Goal: Task Accomplishment & Management: Complete application form

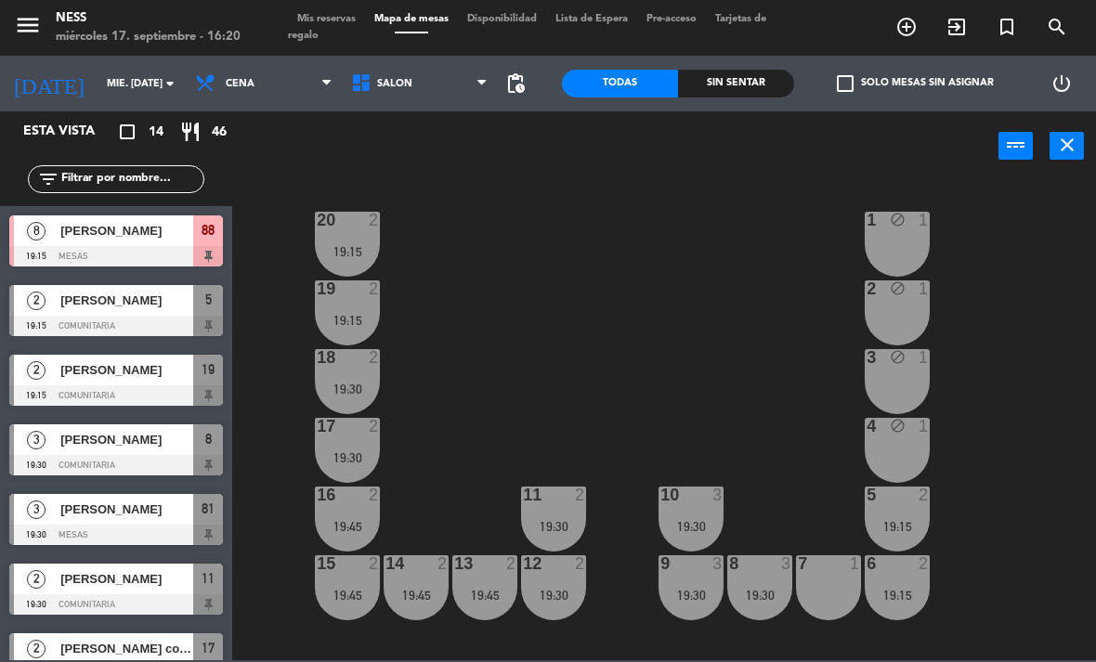
click at [114, 460] on div at bounding box center [116, 465] width 214 height 20
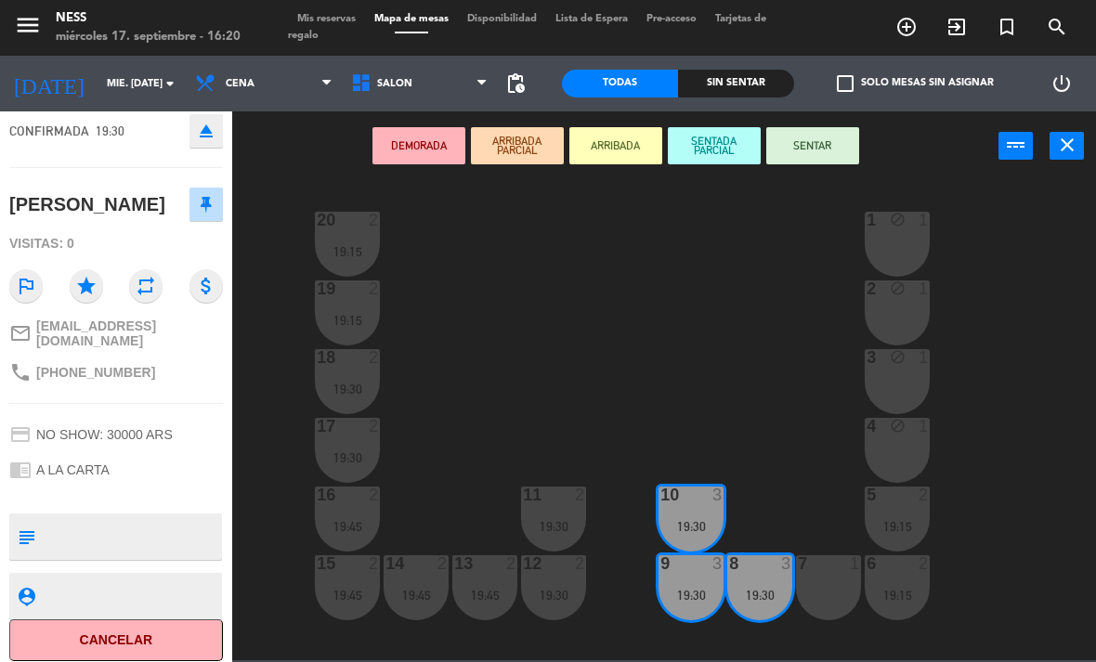
scroll to position [124, 0]
click at [137, 630] on button "Cancelar" at bounding box center [116, 641] width 214 height 42
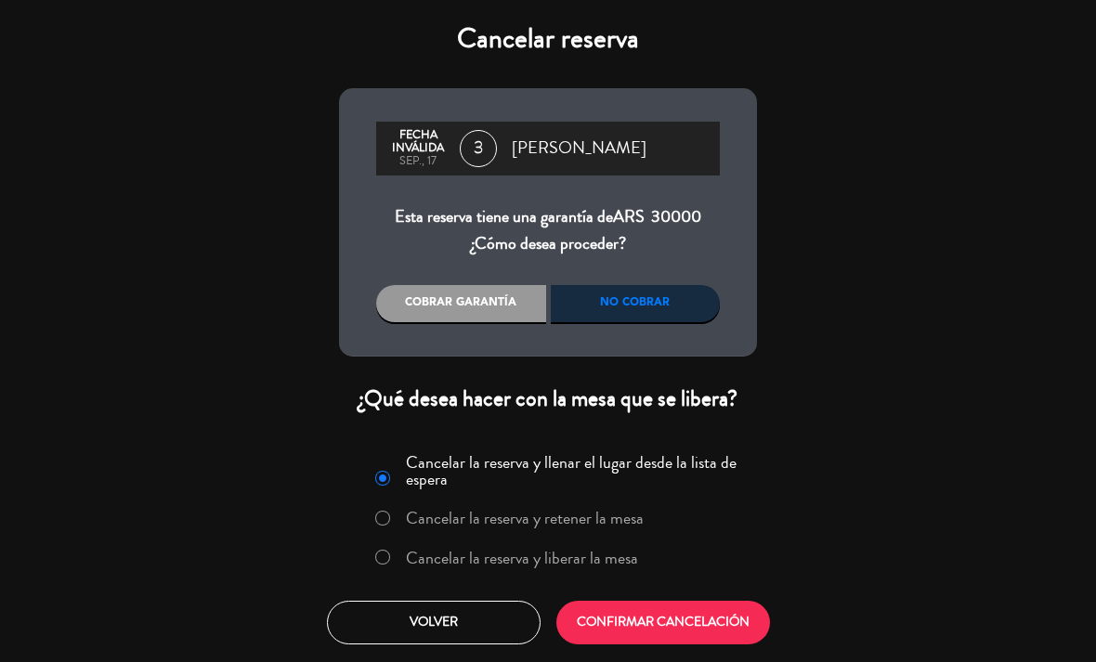
click at [647, 620] on button "CONFIRMAR CANCELACIÓN" at bounding box center [663, 623] width 214 height 44
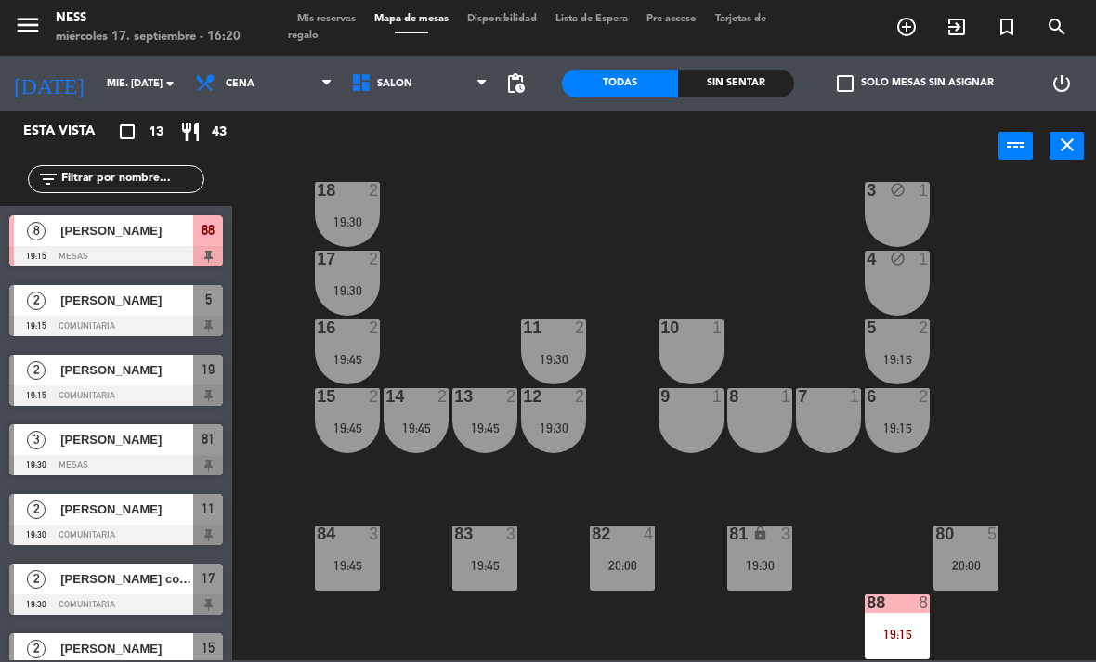
scroll to position [167, 0]
click at [757, 583] on div "81 lock 3 19:30" at bounding box center [759, 558] width 65 height 65
click at [803, 644] on div "20 2 19:15 1 block 1 19 2 19:15 2 block 1 18 2 19:30 3 block 1 17 2 19:30 4 blo…" at bounding box center [669, 419] width 853 height 481
click at [129, 378] on span "[PERSON_NAME]" at bounding box center [126, 370] width 133 height 20
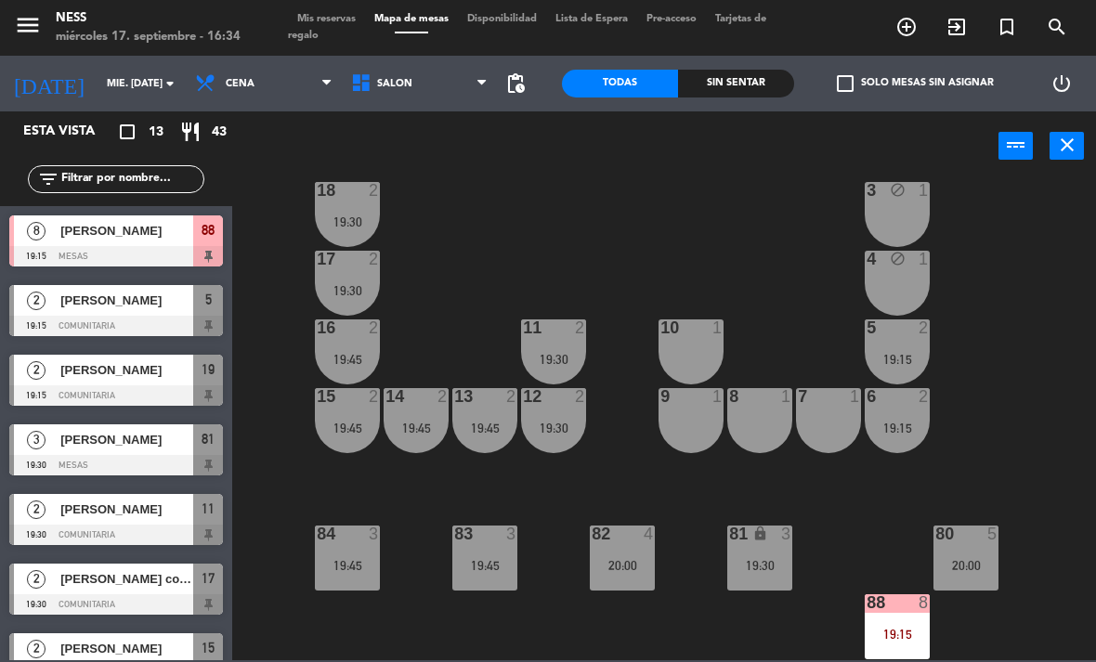
click at [332, 14] on span "Mis reservas" at bounding box center [326, 19] width 77 height 10
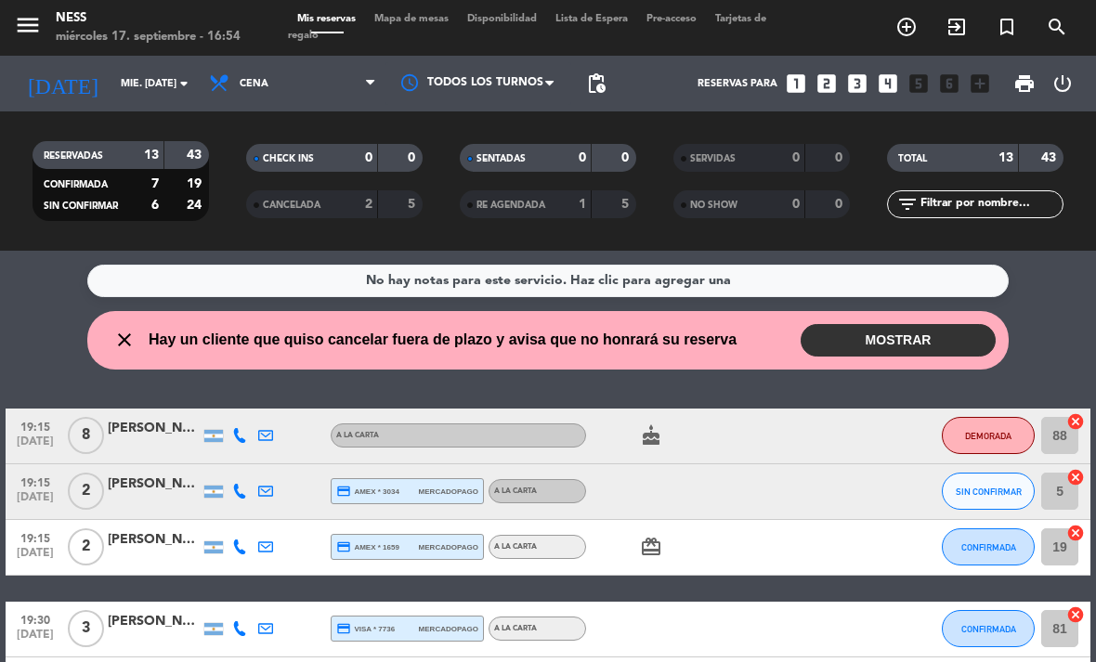
click at [950, 345] on button "MOSTRAR" at bounding box center [898, 340] width 195 height 33
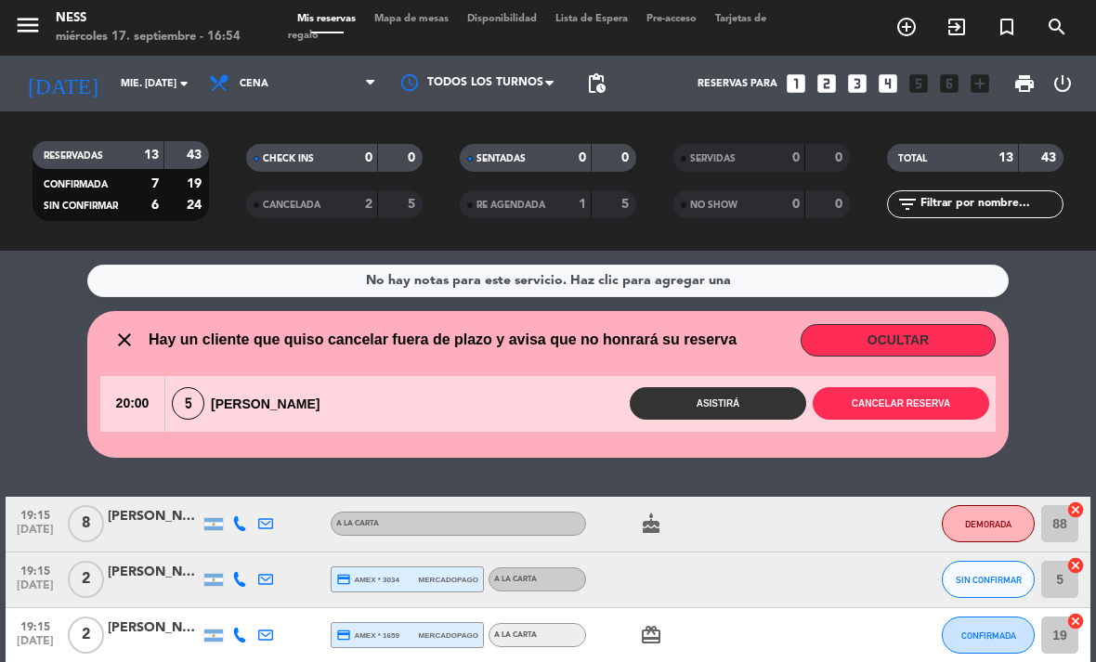
click at [941, 398] on button "Cancelar reserva" at bounding box center [901, 403] width 176 height 33
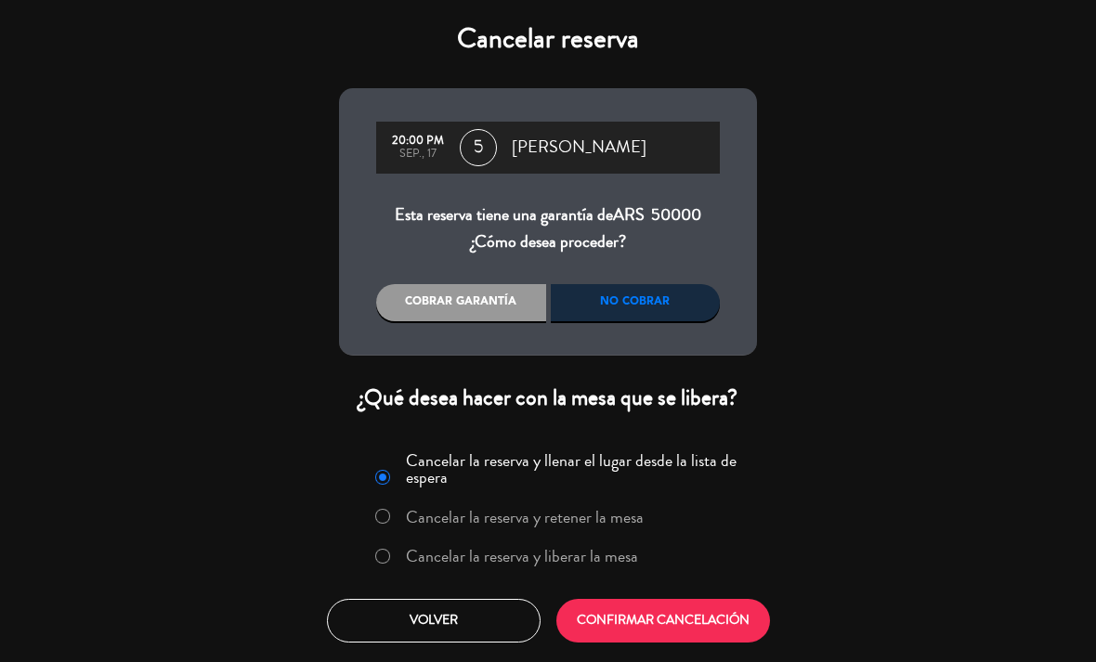
click at [717, 613] on button "CONFIRMAR CANCELACIÓN" at bounding box center [663, 621] width 214 height 44
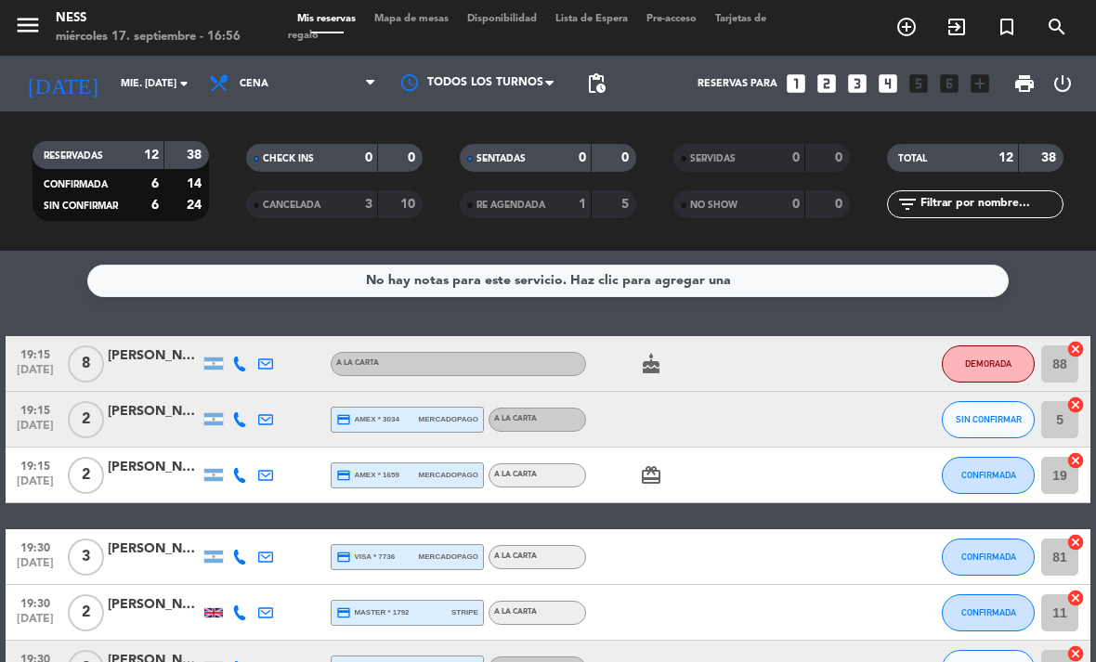
click at [120, 84] on input "mié. [DATE]" at bounding box center [179, 84] width 137 height 31
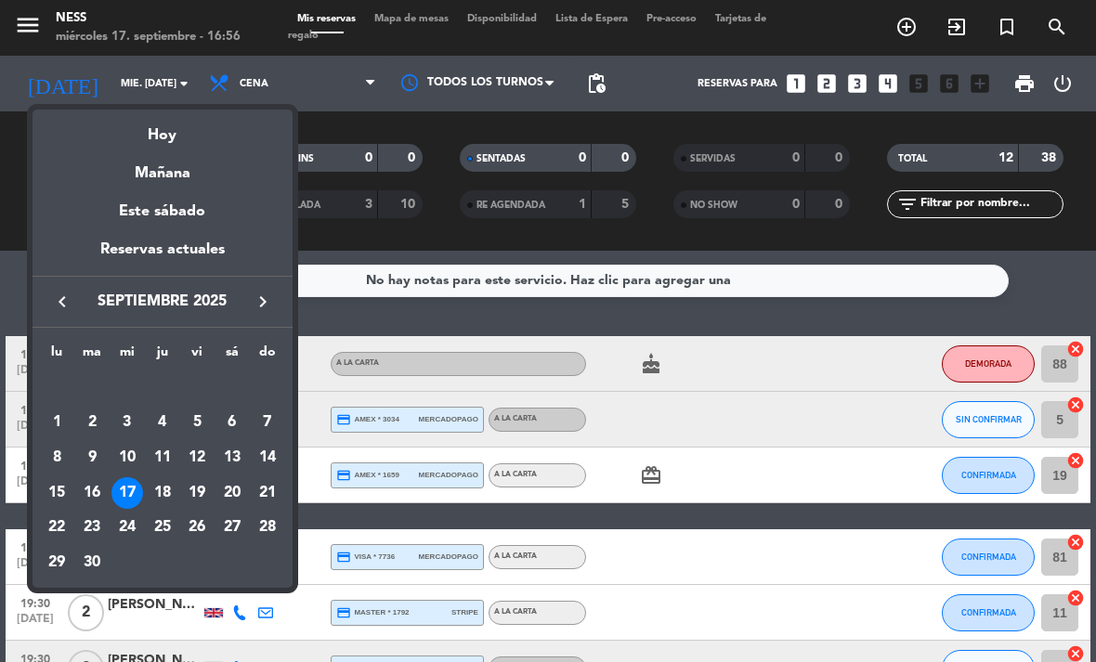
click at [241, 491] on div "20" at bounding box center [232, 493] width 32 height 32
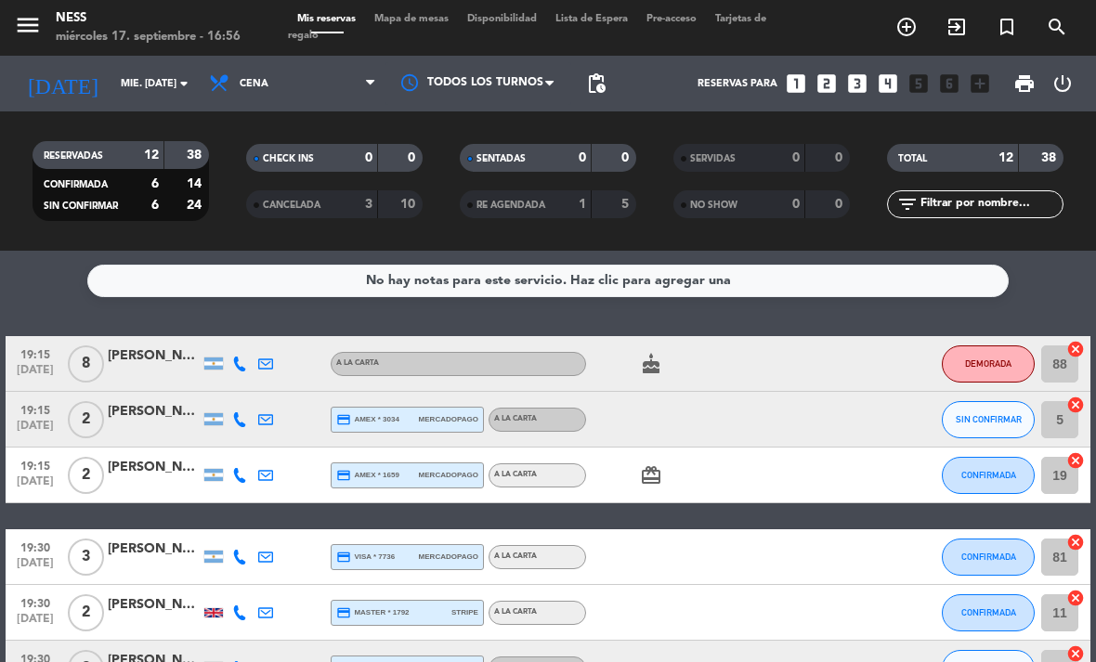
type input "sáb. [DATE]"
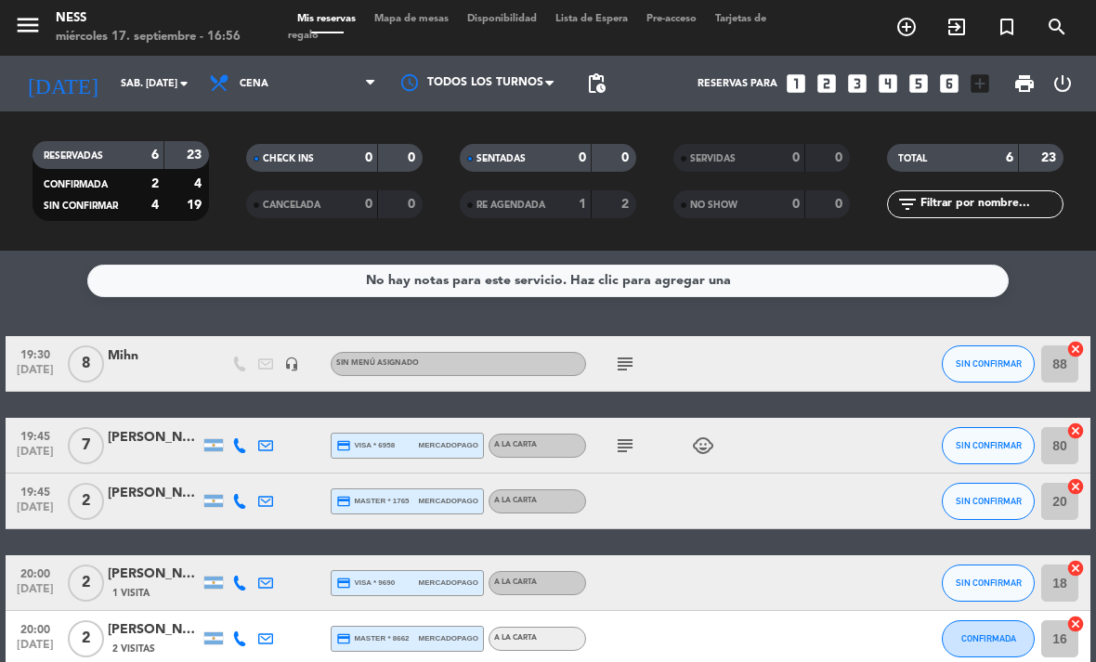
click at [413, 15] on span "Mapa de mesas" at bounding box center [411, 19] width 93 height 10
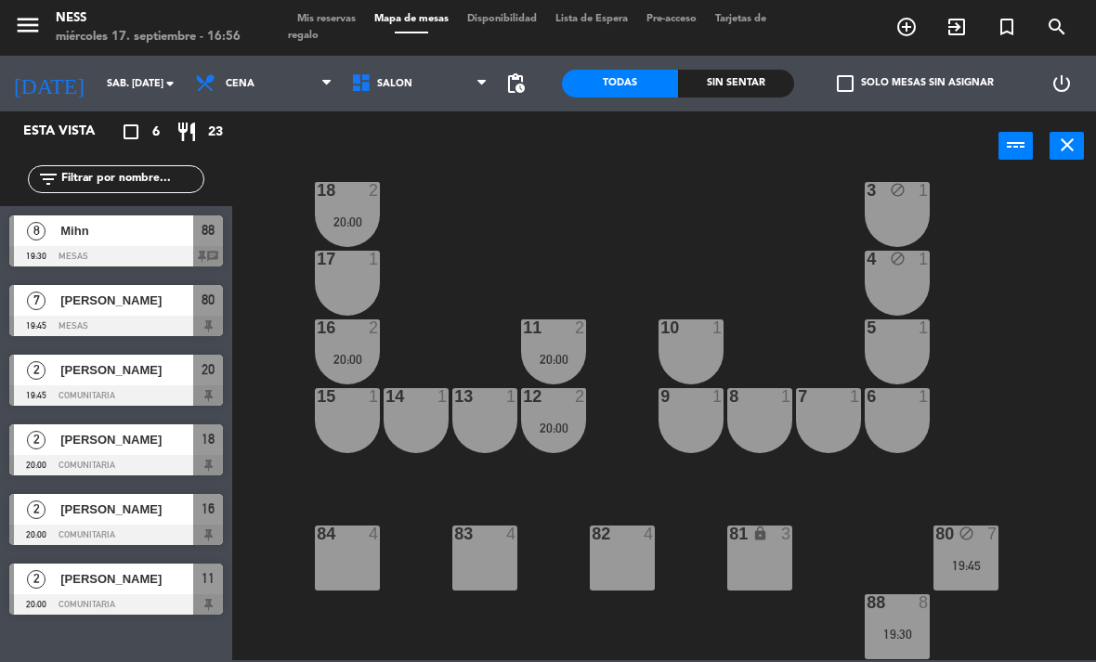
scroll to position [167, 0]
click at [628, 570] on div "82 4" at bounding box center [622, 558] width 65 height 65
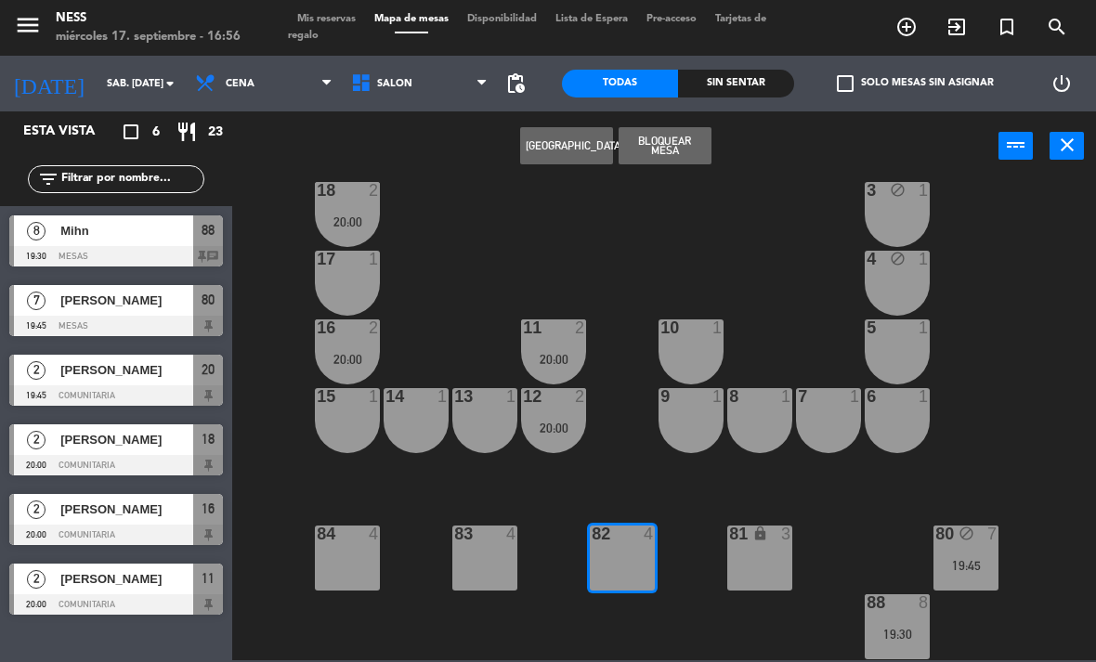
click at [586, 139] on button "[GEOGRAPHIC_DATA]" at bounding box center [566, 145] width 93 height 37
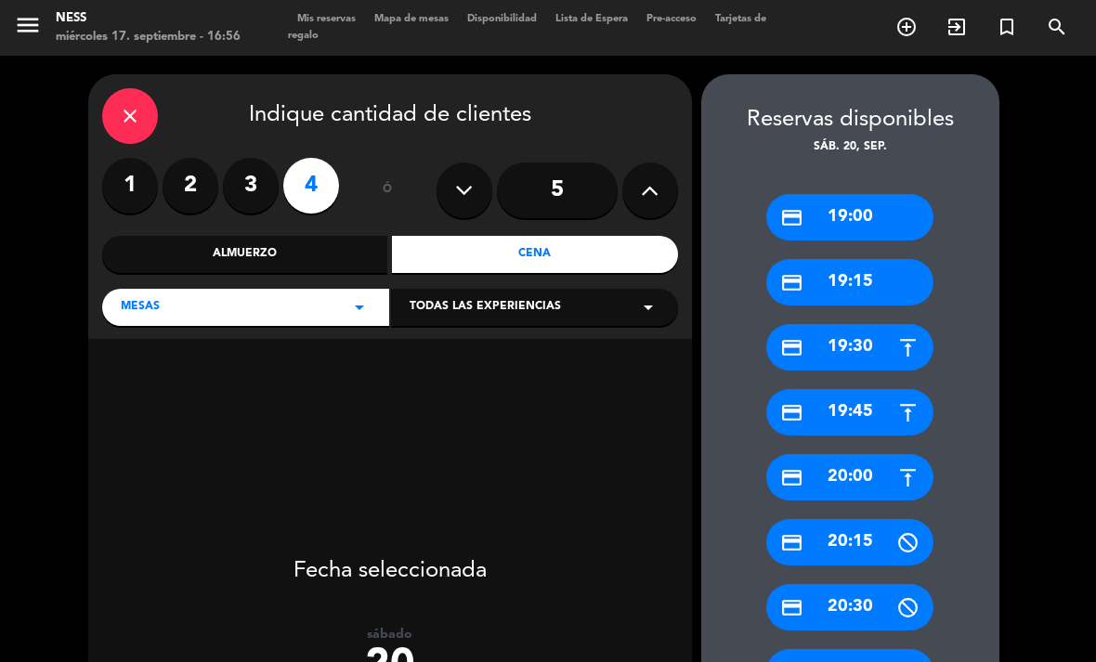
click at [581, 255] on div "Cena" at bounding box center [535, 254] width 286 height 37
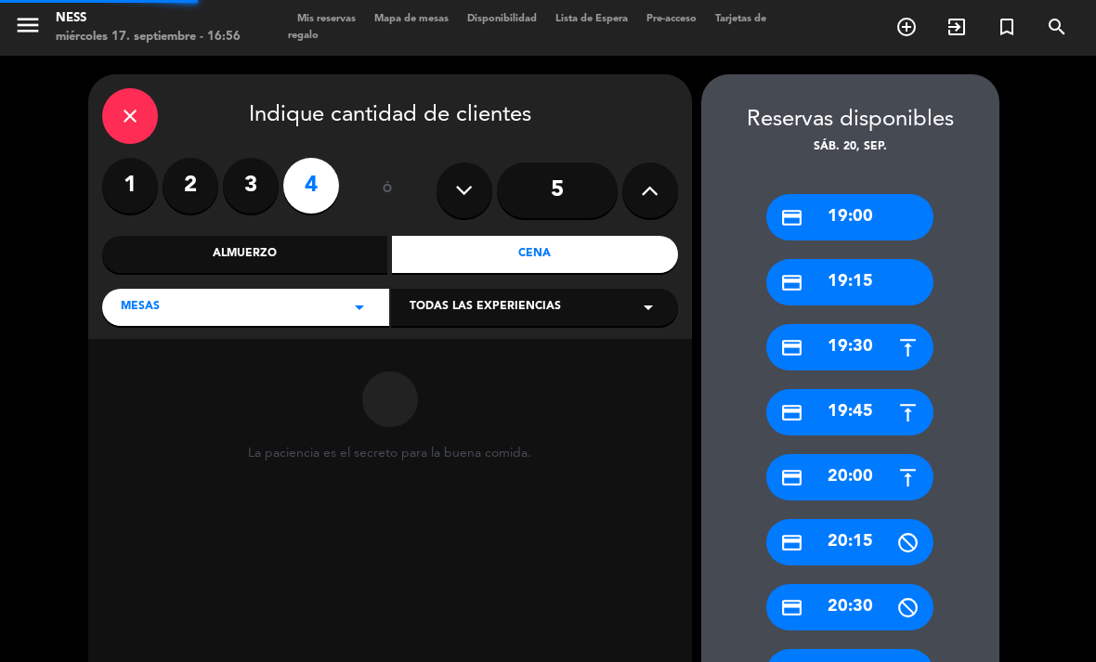
click at [585, 184] on input "5" at bounding box center [557, 191] width 121 height 56
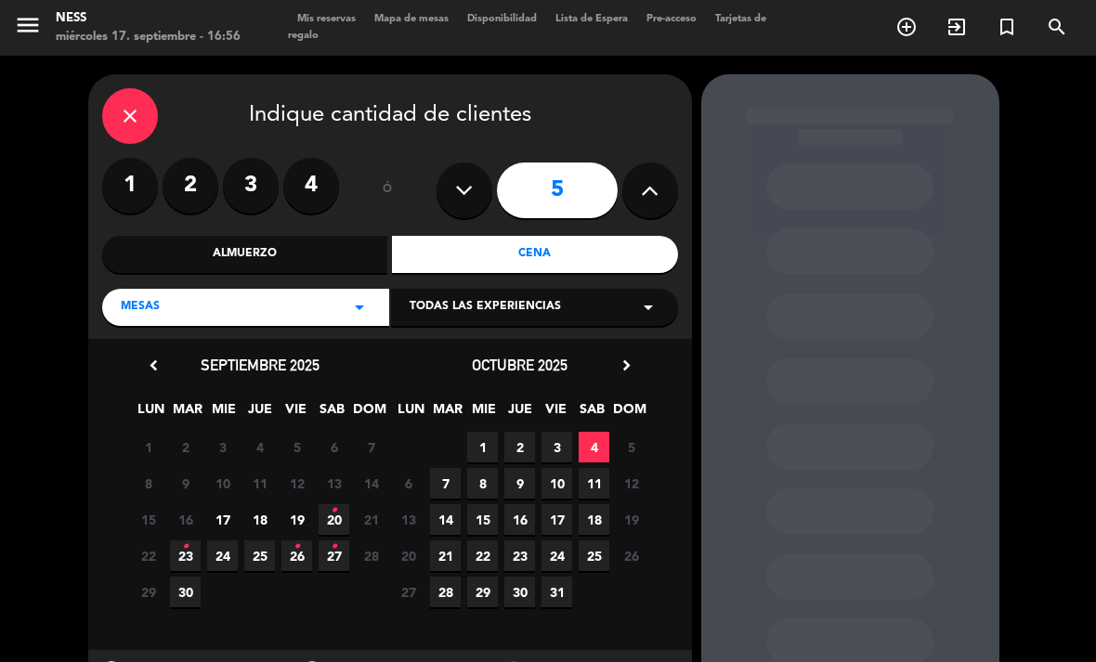
click at [333, 530] on span "20 •" at bounding box center [334, 519] width 31 height 31
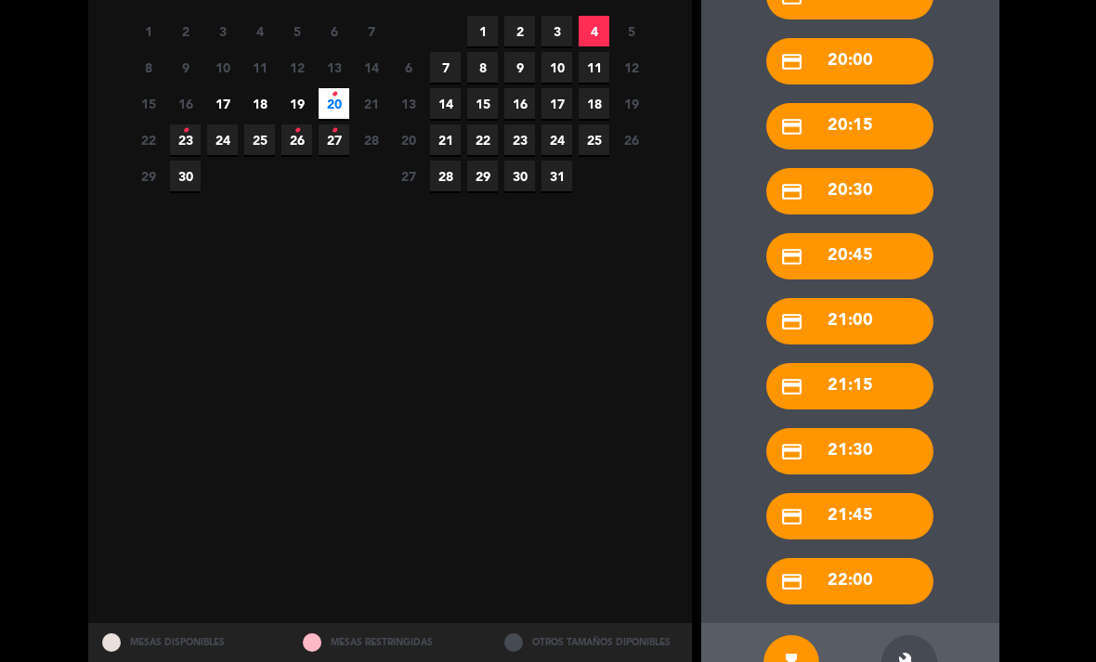
scroll to position [415, 0]
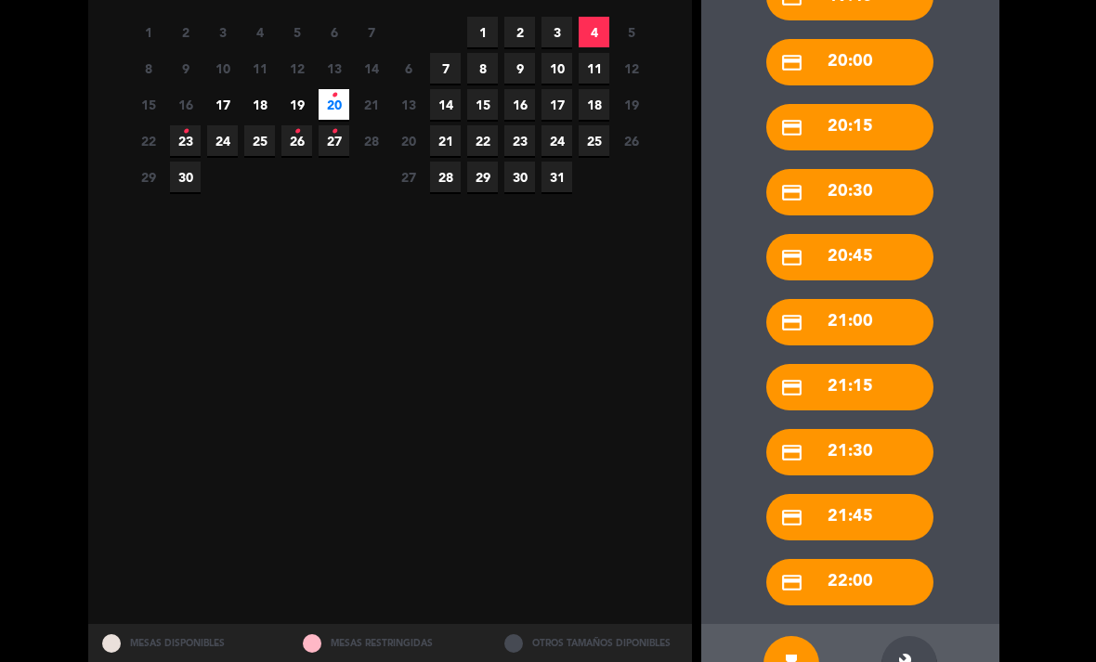
click at [907, 653] on icon "build" at bounding box center [909, 664] width 22 height 22
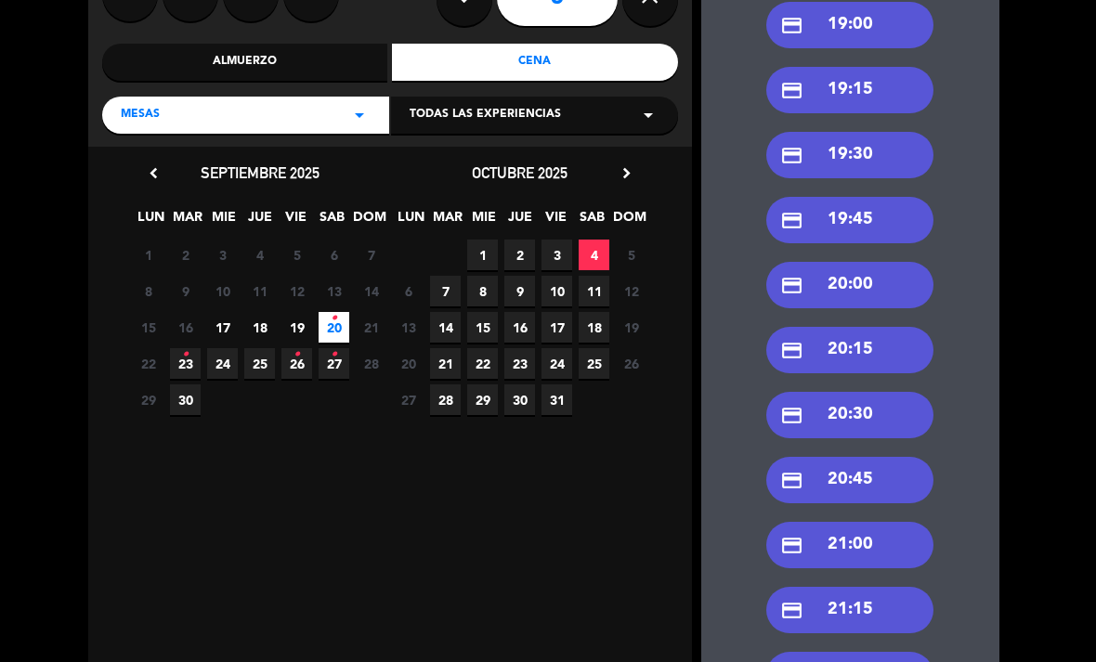
scroll to position [189, 0]
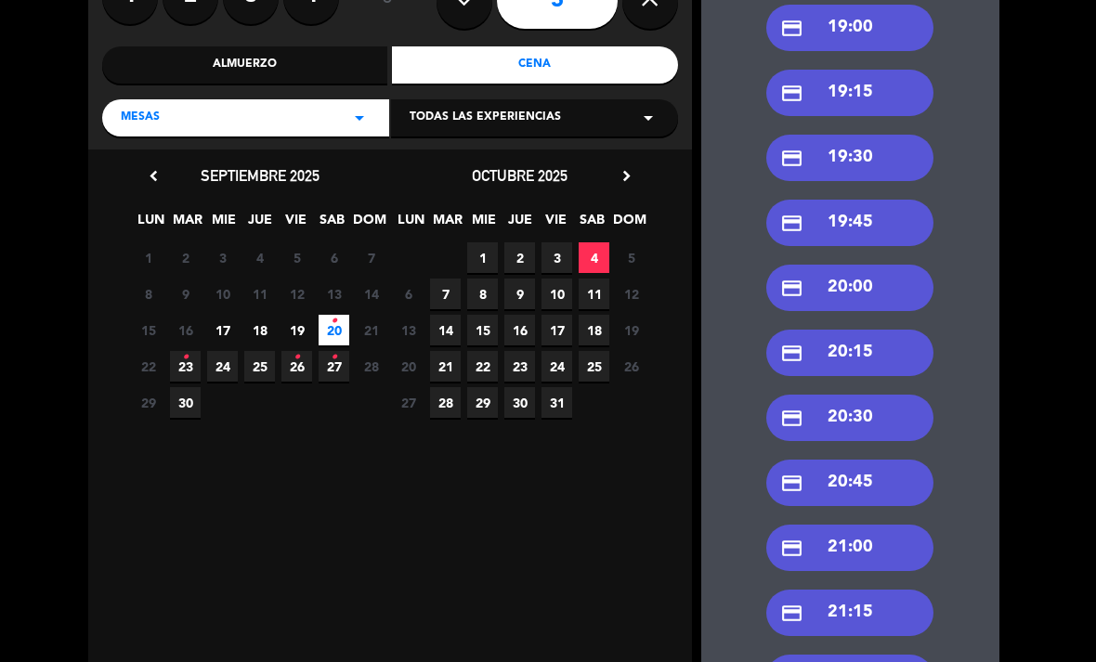
click at [879, 265] on div "credit_card 20:00" at bounding box center [849, 288] width 167 height 46
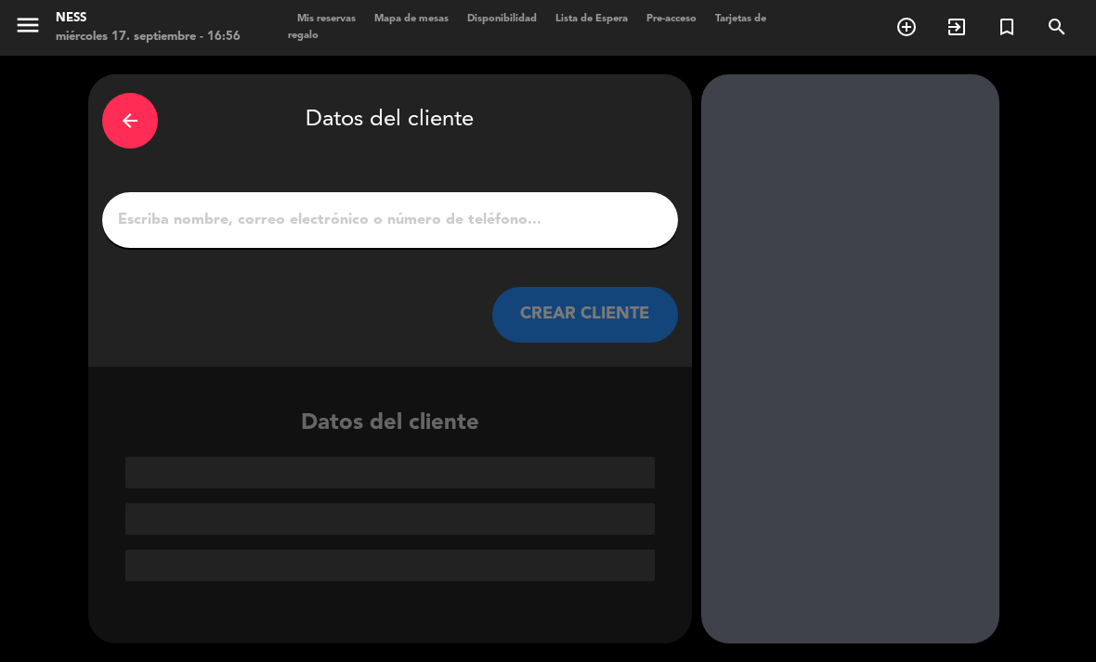
click at [401, 207] on input "1" at bounding box center [390, 220] width 548 height 26
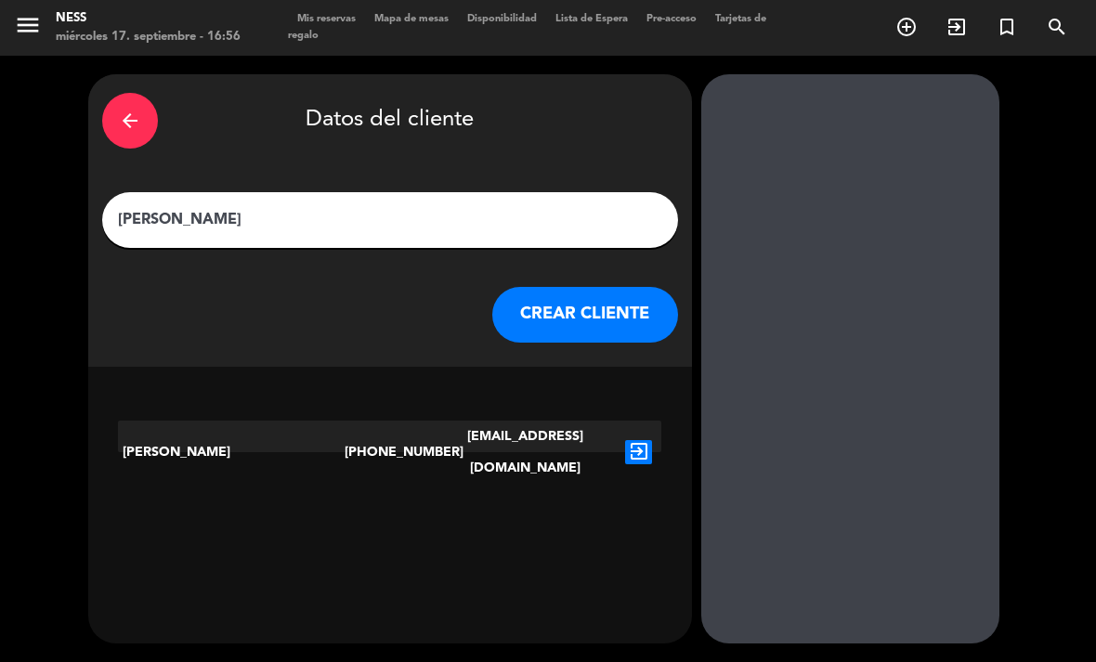
type input "[PERSON_NAME]"
click at [632, 406] on div "[PERSON_NAME] [PHONE_NUMBER] [EMAIL_ADDRESS][DOMAIN_NAME] exit_to_app" at bounding box center [390, 448] width 604 height 85
click at [644, 440] on icon "exit_to_app" at bounding box center [638, 452] width 27 height 24
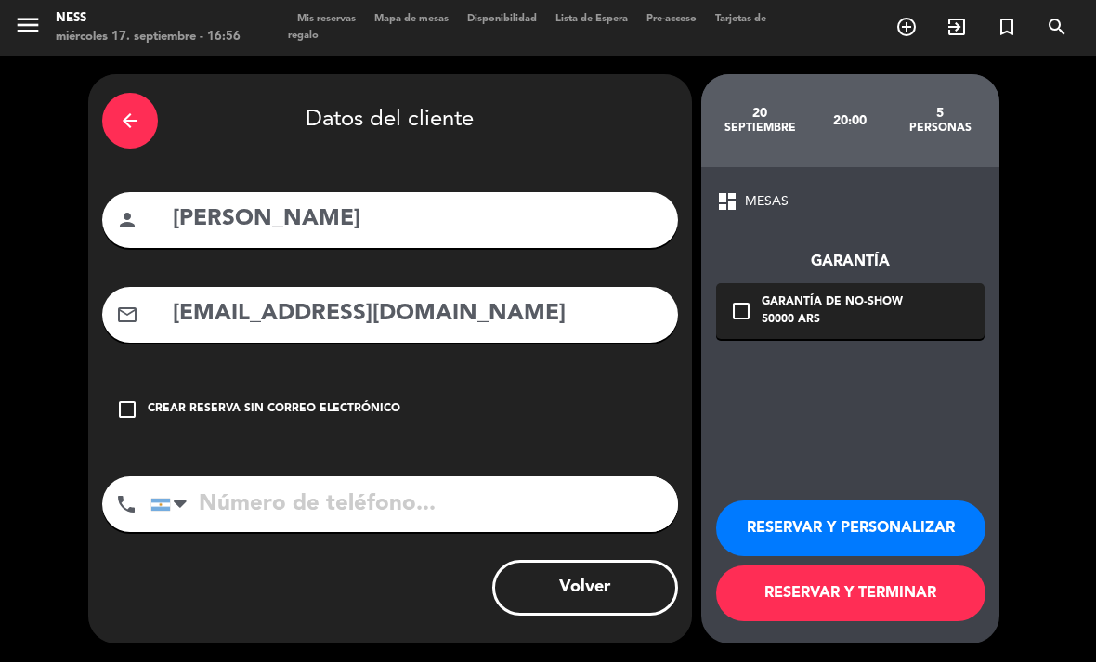
type input "[PHONE_NUMBER]"
click at [739, 300] on icon "check_box_outline_blank" at bounding box center [741, 311] width 22 height 22
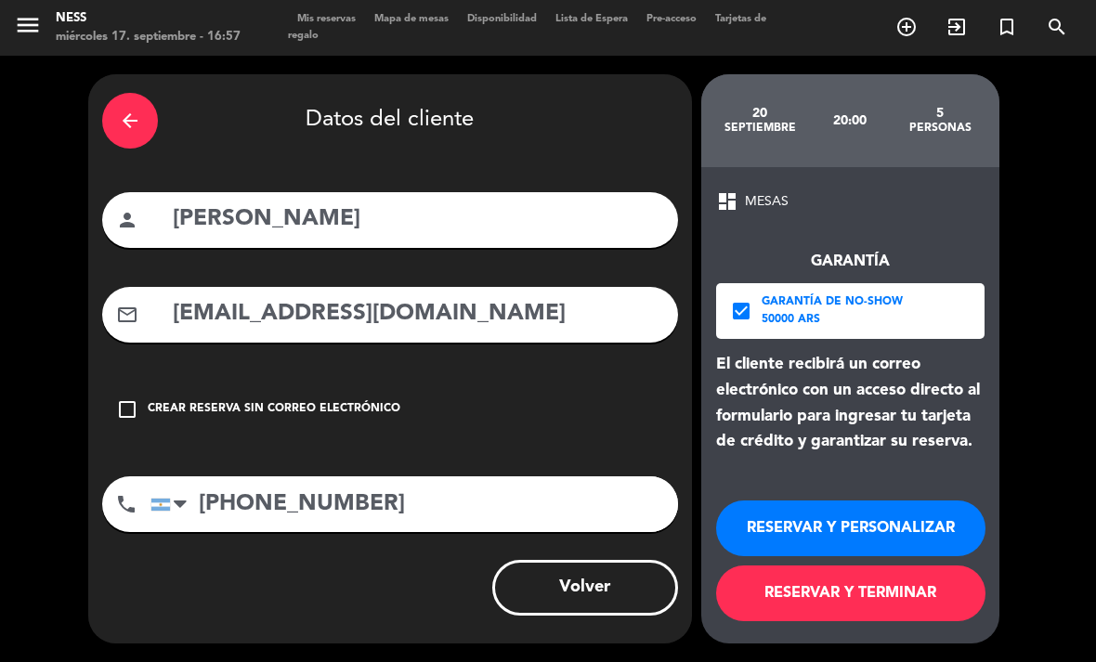
click at [888, 614] on button "RESERVAR Y TERMINAR" at bounding box center [850, 594] width 269 height 56
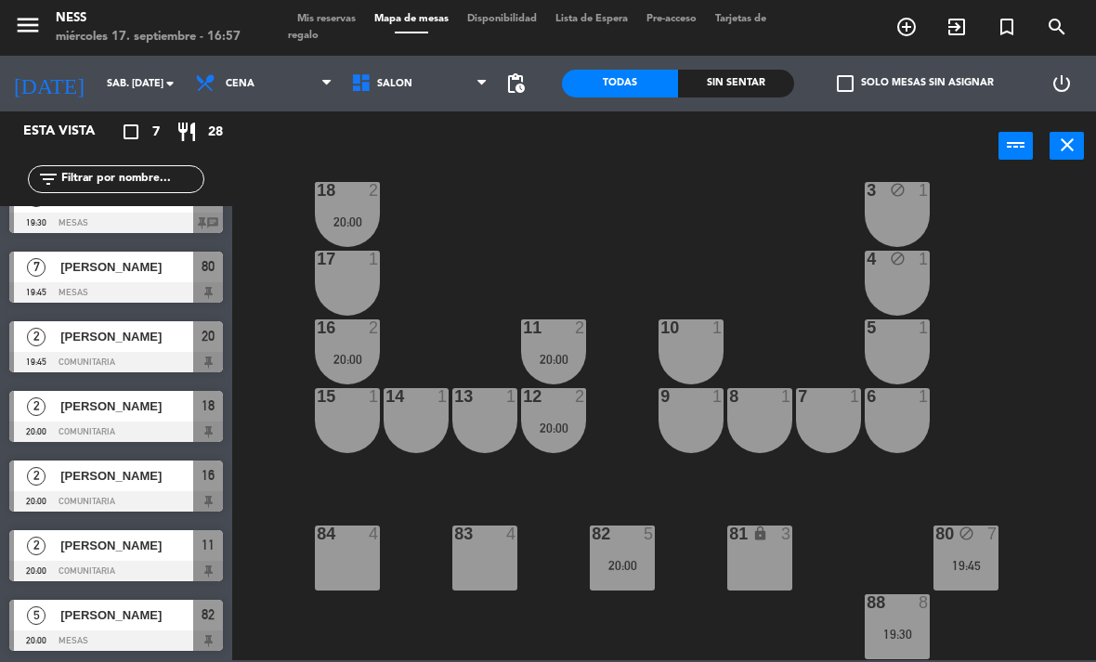
scroll to position [167, 0]
click at [112, 87] on input "sáb. [DATE]" at bounding box center [166, 84] width 137 height 31
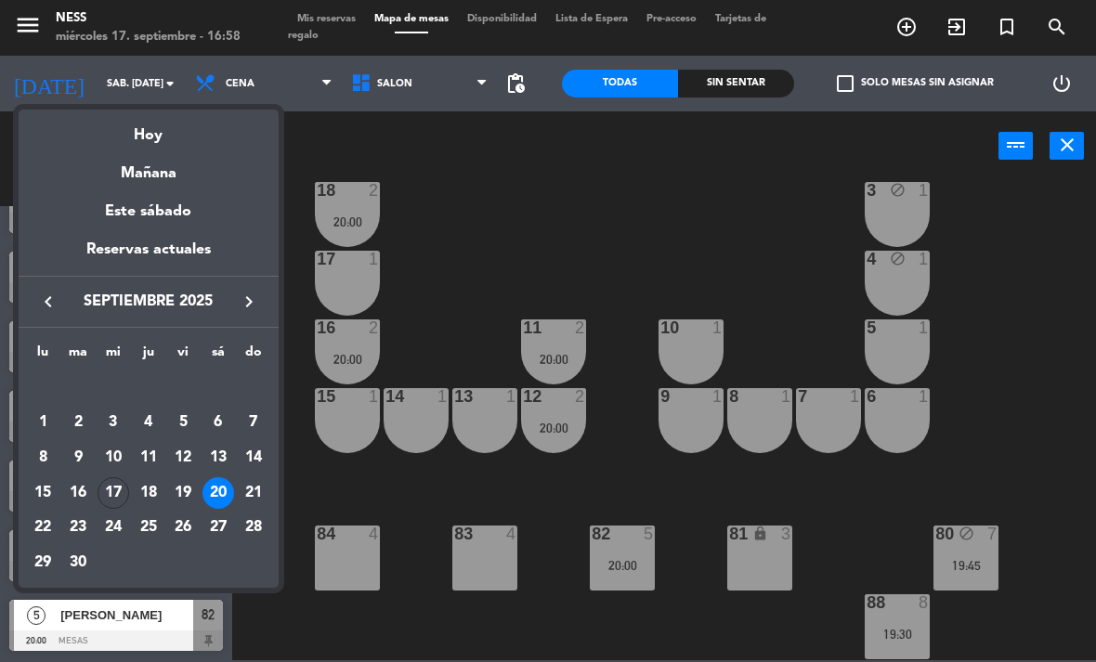
click at [620, 204] on div at bounding box center [548, 331] width 1096 height 662
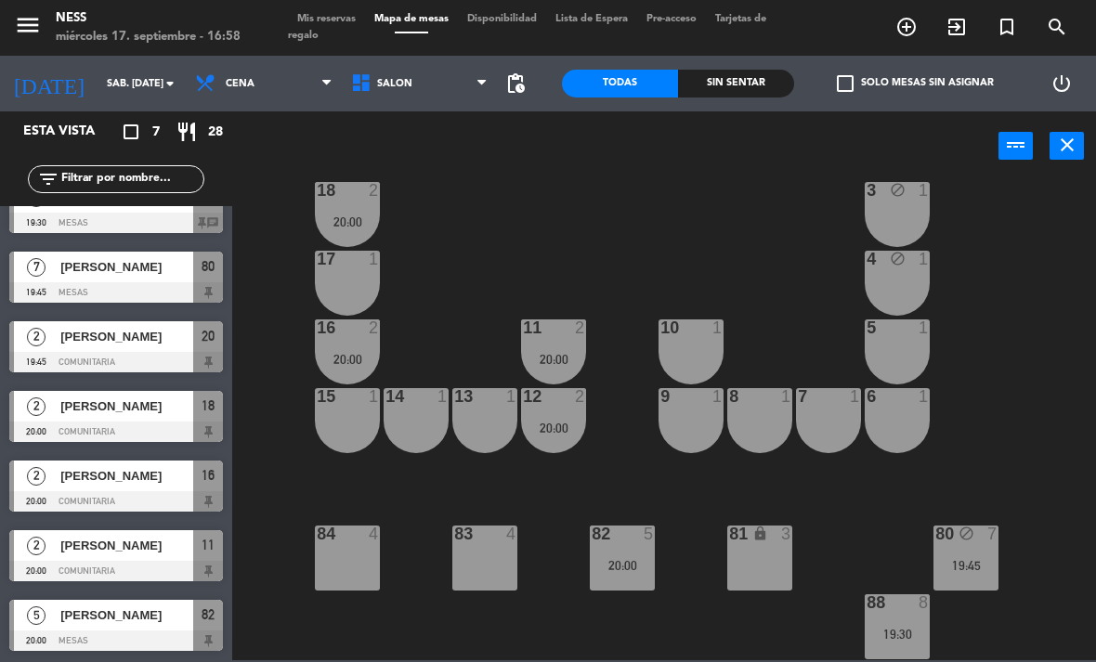
click at [136, 92] on input "sáb. [DATE]" at bounding box center [166, 84] width 137 height 31
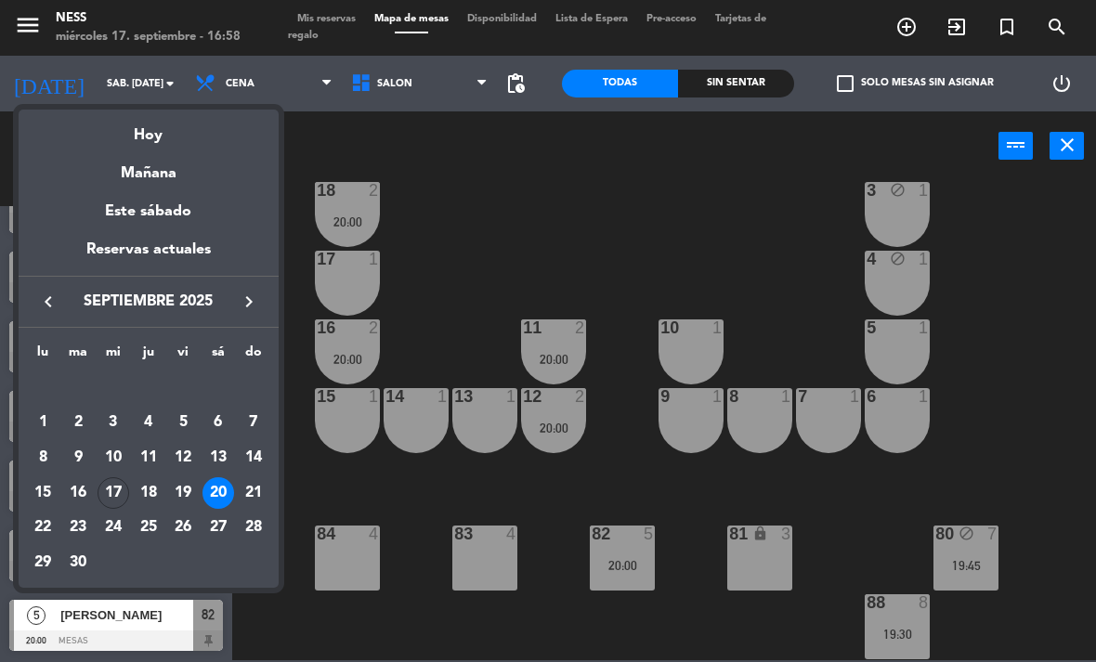
click at [263, 307] on button "keyboard_arrow_right" at bounding box center [248, 302] width 33 height 24
click at [203, 498] on div "18" at bounding box center [218, 493] width 32 height 32
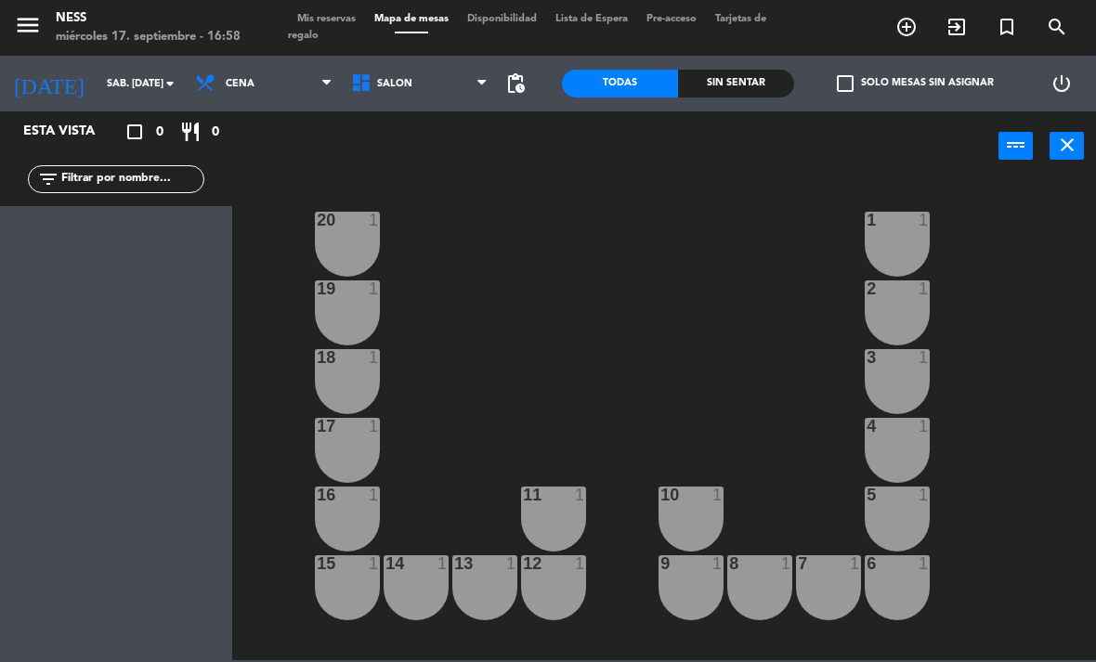
scroll to position [0, 0]
click at [129, 98] on input "sáb. [DATE]" at bounding box center [166, 84] width 137 height 31
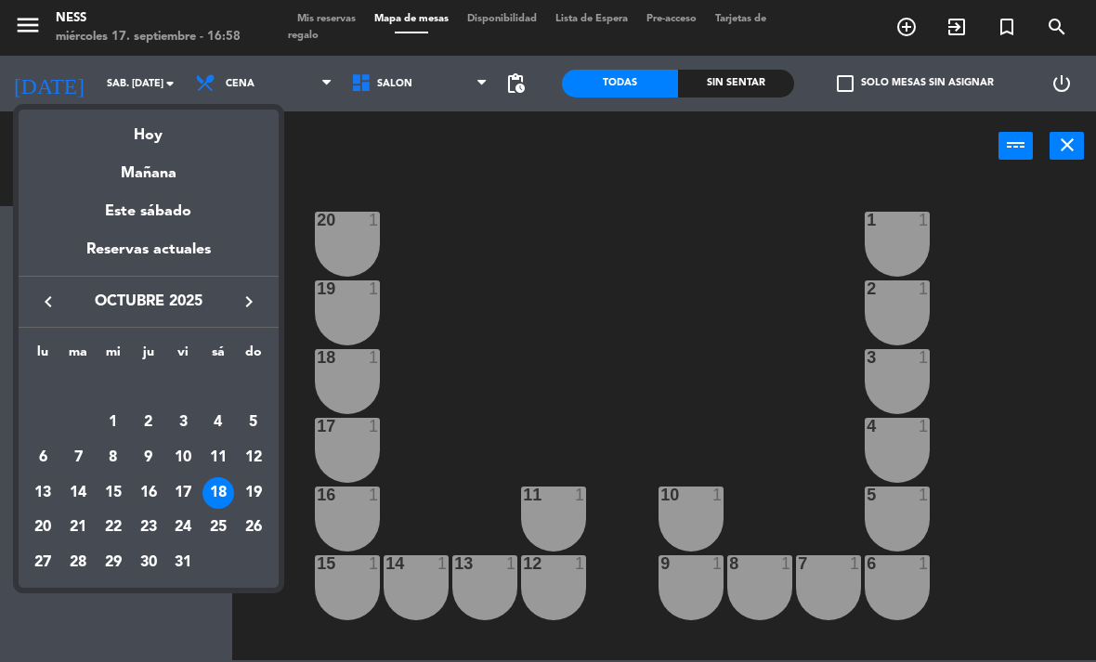
click at [185, 493] on div "17" at bounding box center [183, 493] width 32 height 32
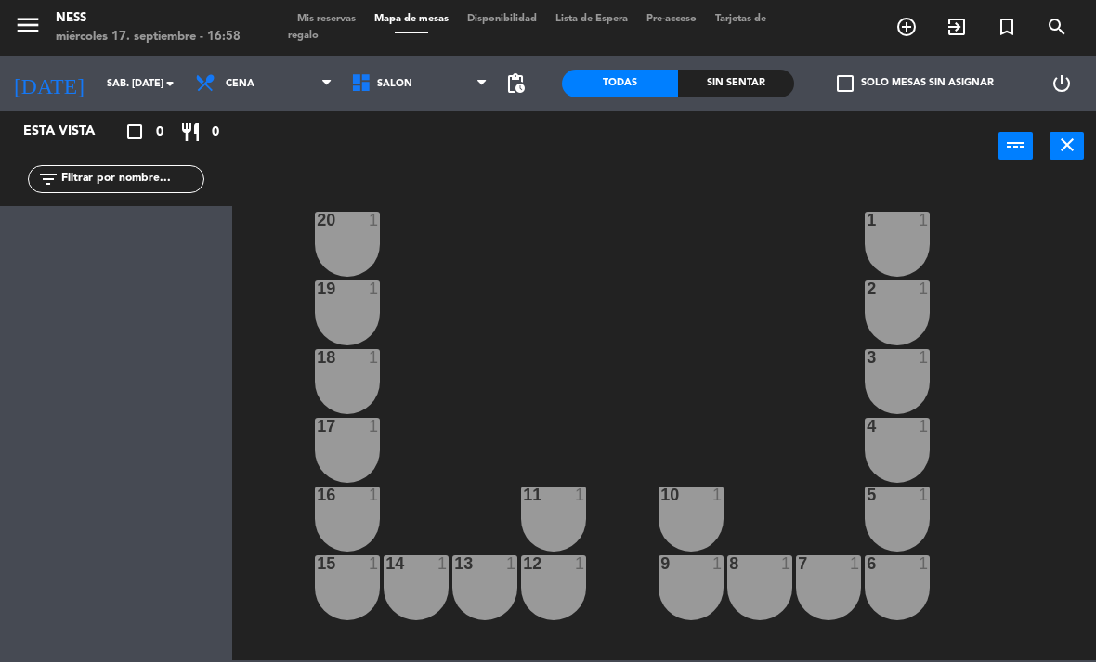
type input "vie. [DATE]"
click at [254, 95] on span "Cena" at bounding box center [264, 83] width 156 height 41
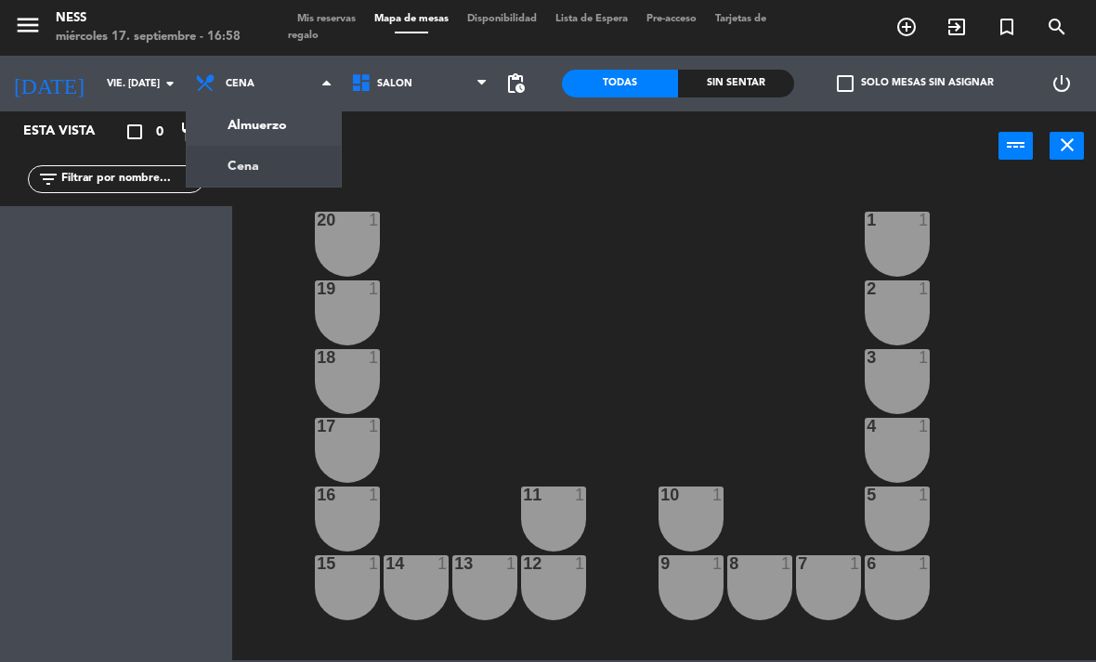
click at [292, 125] on ng-component "menu Ness miércoles 17. septiembre - 16:58 Mis reservas Mapa de mesas Disponibi…" at bounding box center [548, 330] width 1096 height 660
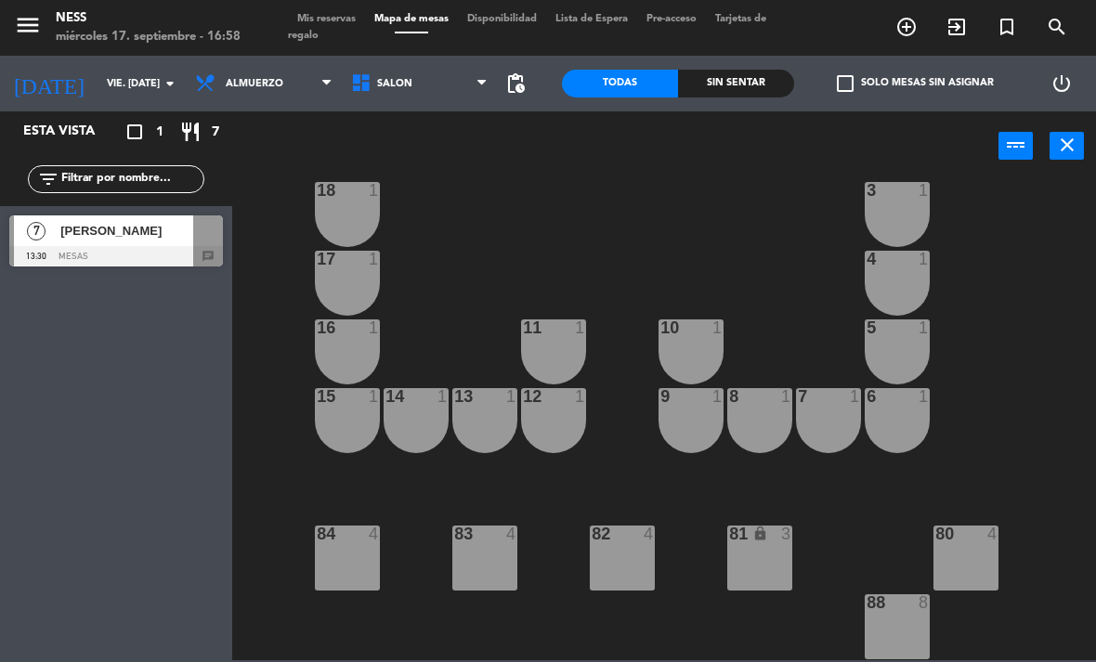
click at [157, 217] on div "[PERSON_NAME]" at bounding box center [126, 230] width 135 height 31
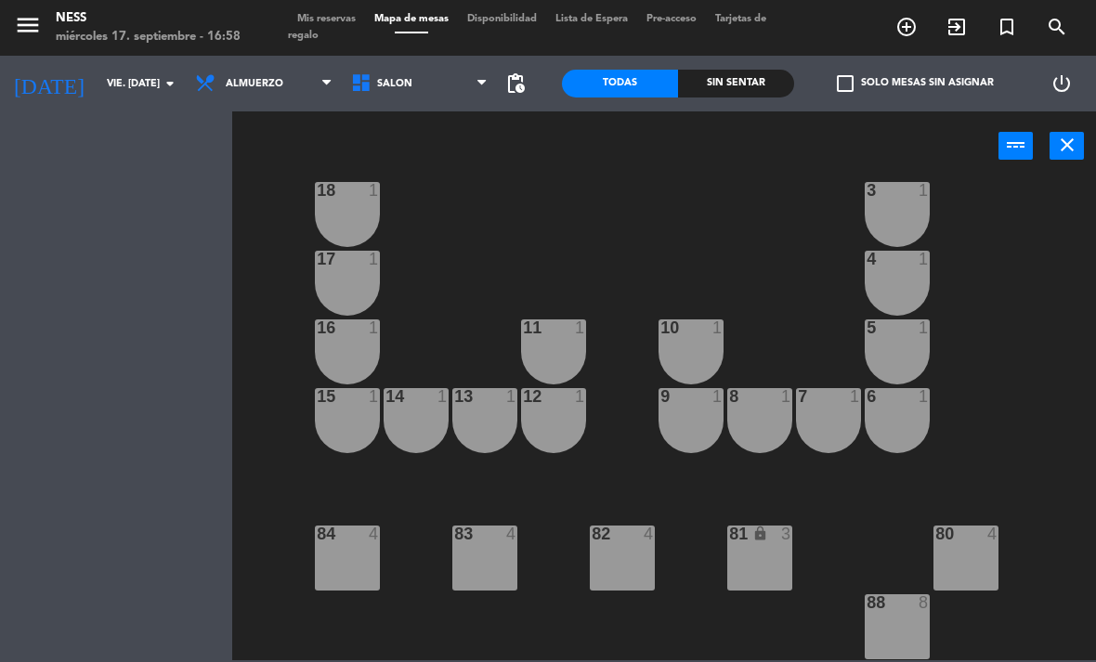
scroll to position [167, 0]
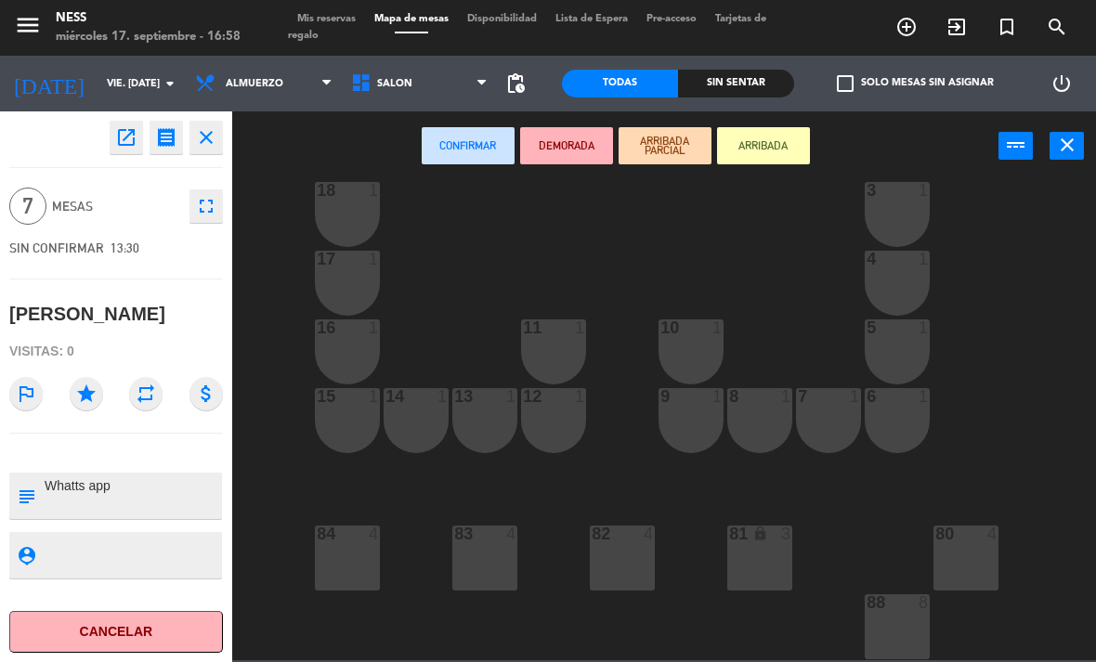
click at [176, 498] on textarea at bounding box center [131, 495] width 177 height 39
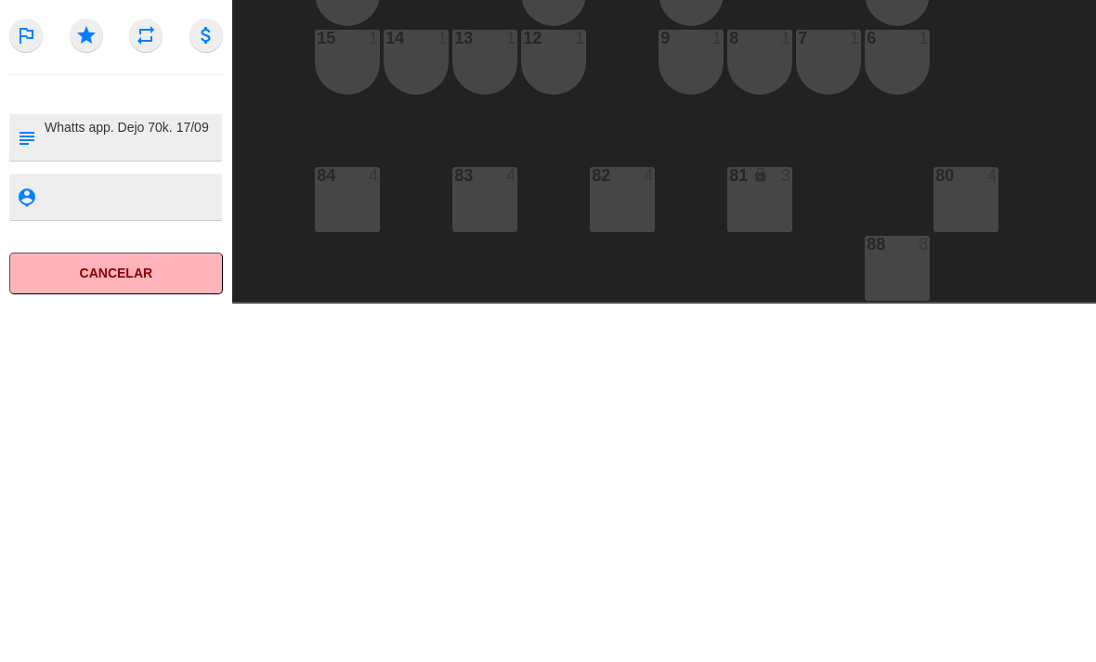
click at [202, 476] on textarea at bounding box center [131, 495] width 177 height 39
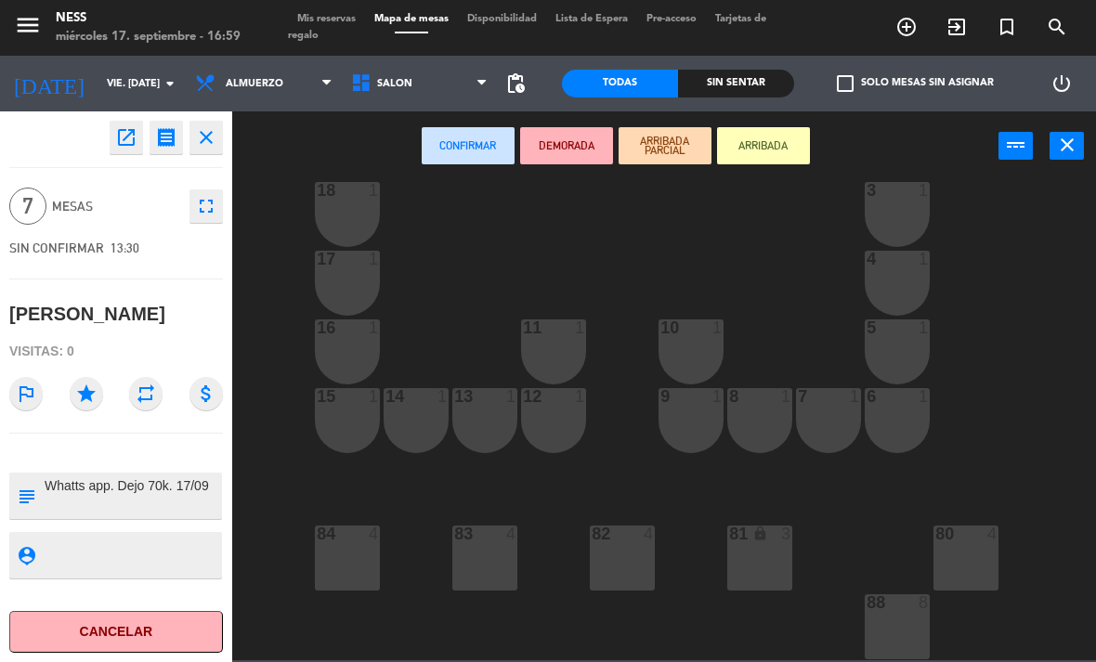
type textarea "Whatts app. Dejo 70k. 17/09"
click at [214, 544] on textarea at bounding box center [131, 555] width 177 height 23
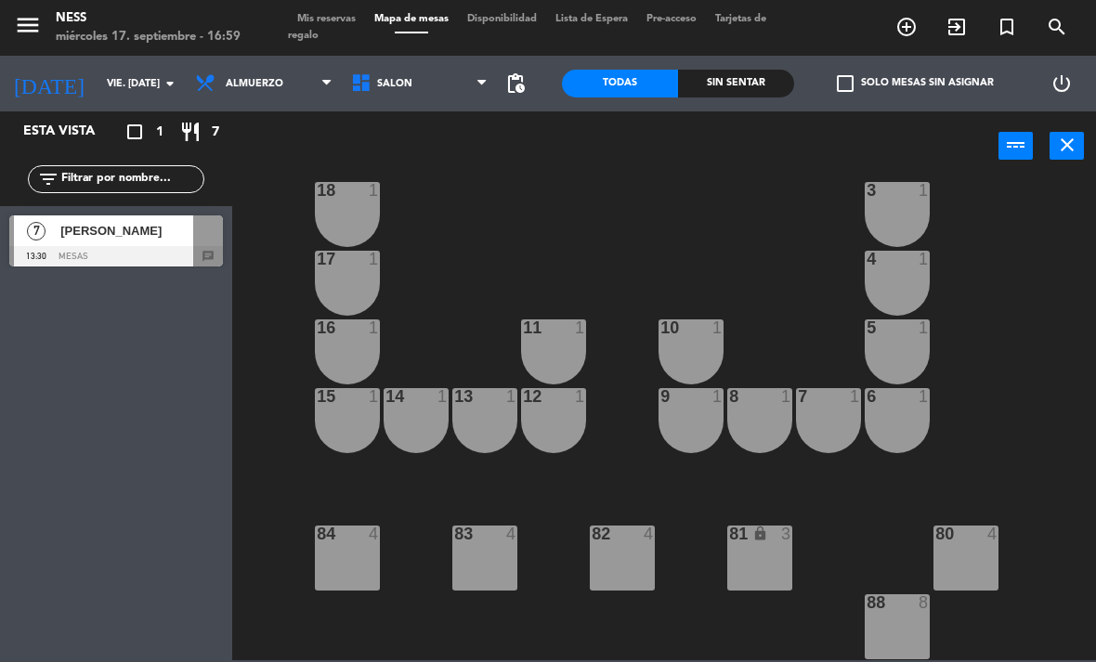
click at [122, 228] on span "[PERSON_NAME]" at bounding box center [126, 231] width 133 height 20
click at [114, 85] on input "vie. [DATE]" at bounding box center [166, 84] width 137 height 31
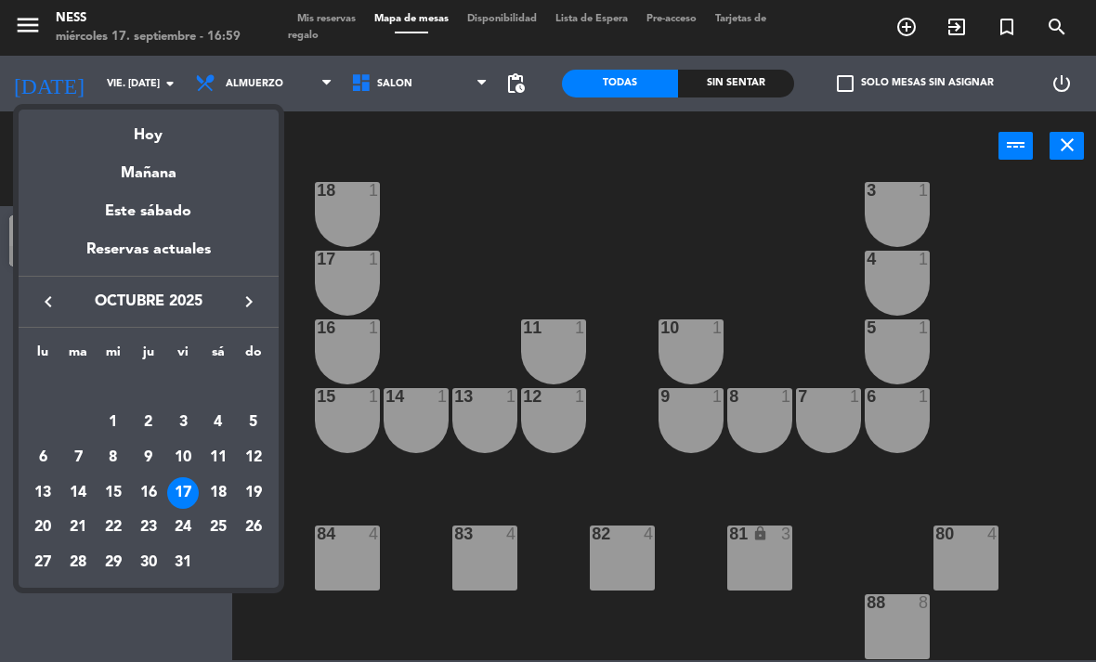
click at [170, 135] on div "Hoy" at bounding box center [149, 129] width 260 height 38
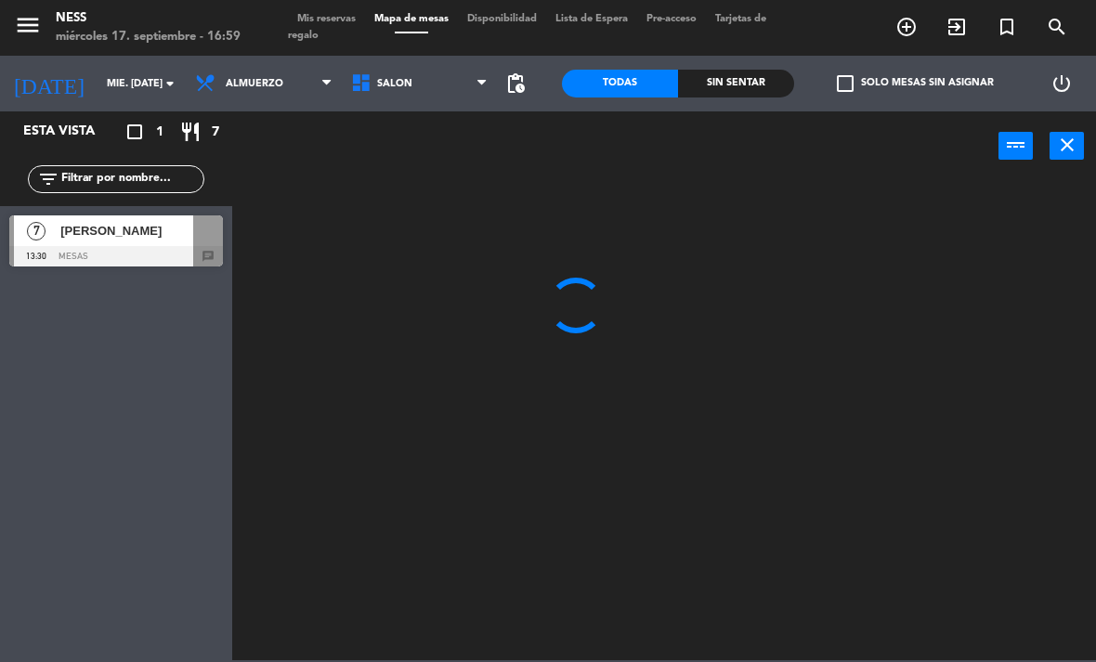
scroll to position [0, 0]
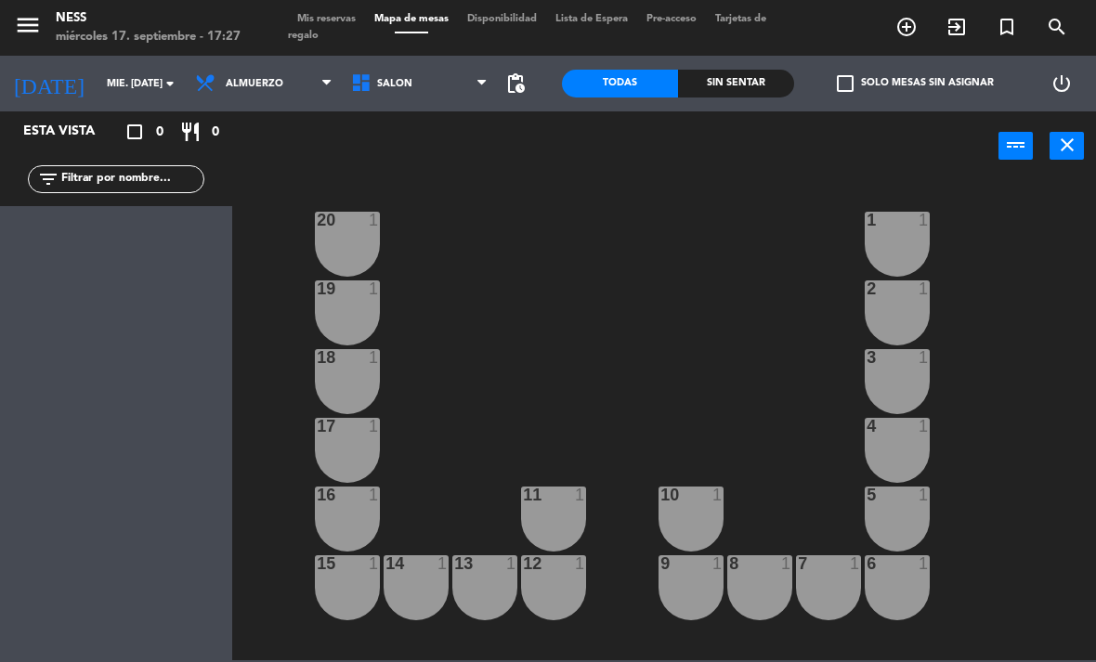
click at [98, 90] on input "mié. [DATE]" at bounding box center [166, 84] width 137 height 31
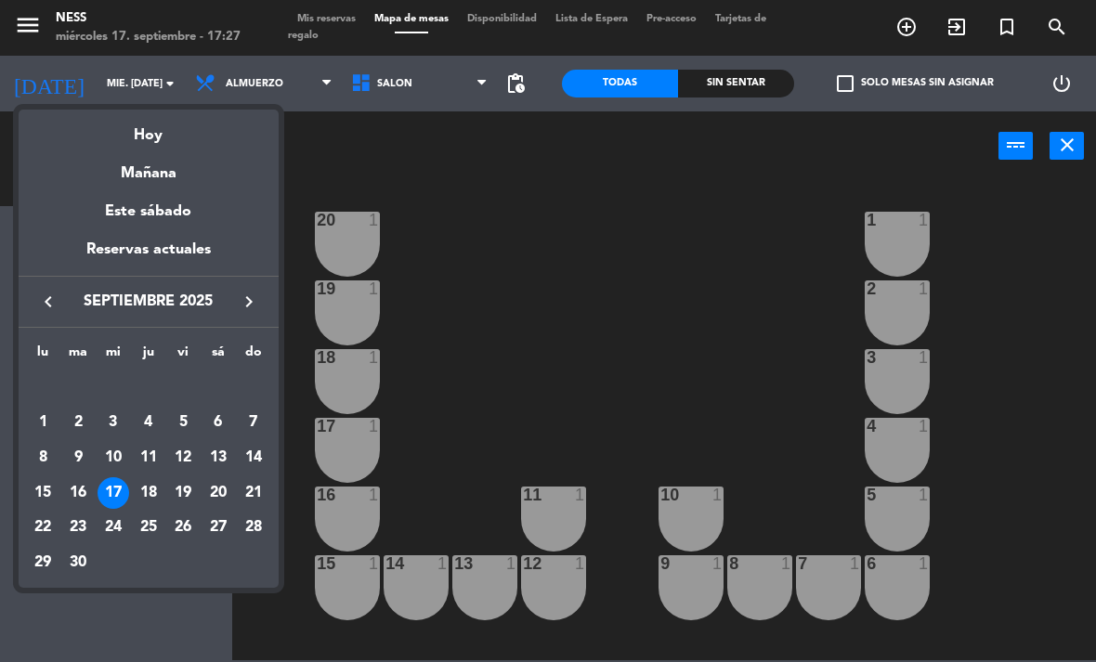
click at [141, 147] on div "Hoy" at bounding box center [149, 129] width 260 height 38
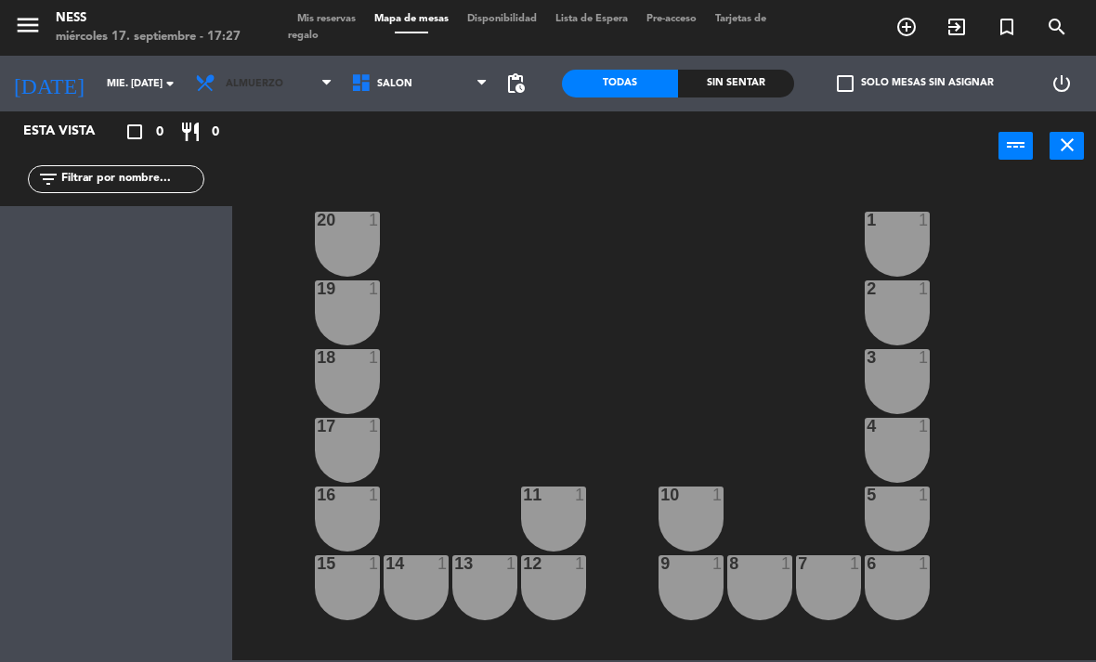
click at [298, 75] on span "Almuerzo" at bounding box center [264, 83] width 156 height 41
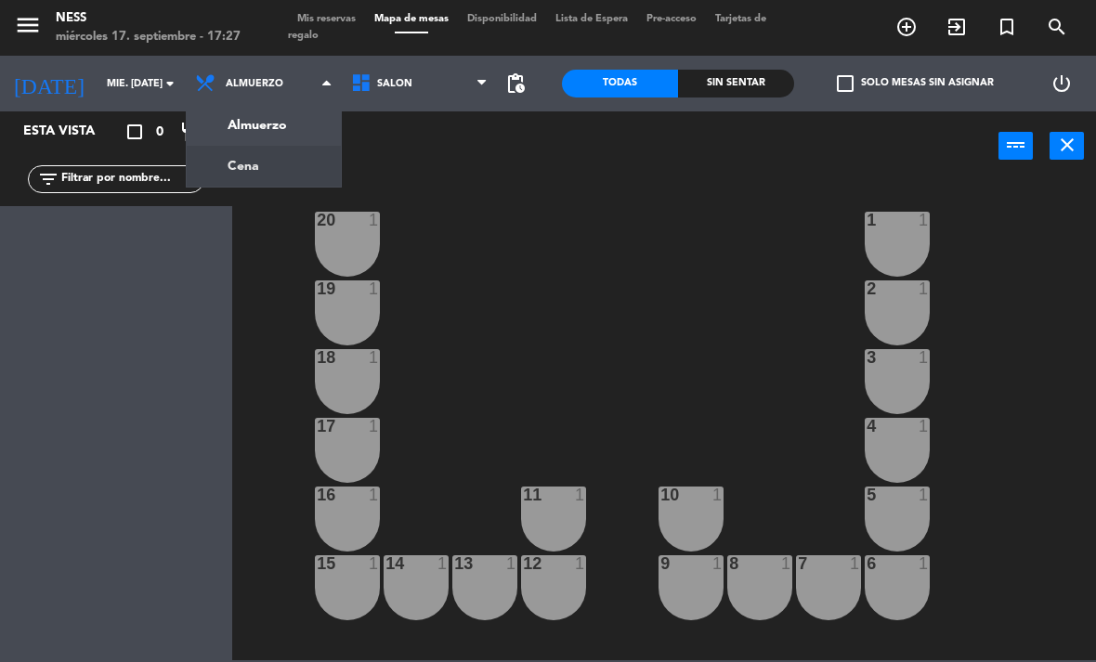
click at [266, 161] on ng-component "menu Ness miércoles 17. septiembre - 17:27 Mis reservas Mapa de mesas Disponibi…" at bounding box center [548, 330] width 1096 height 660
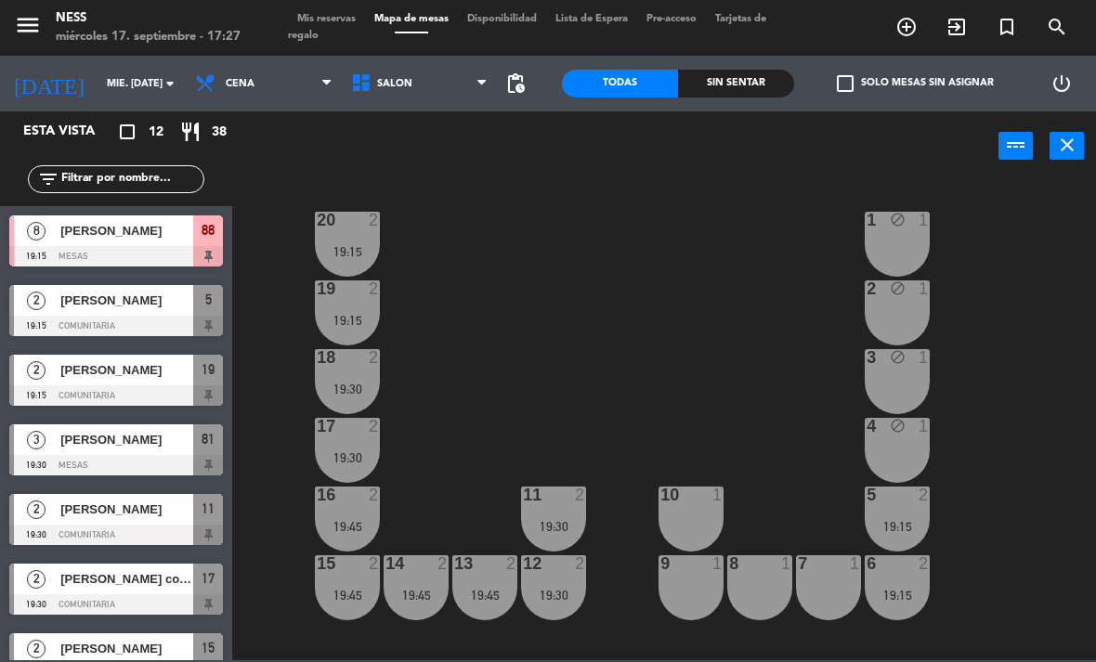
click at [115, 87] on input "mié. [DATE]" at bounding box center [166, 84] width 137 height 31
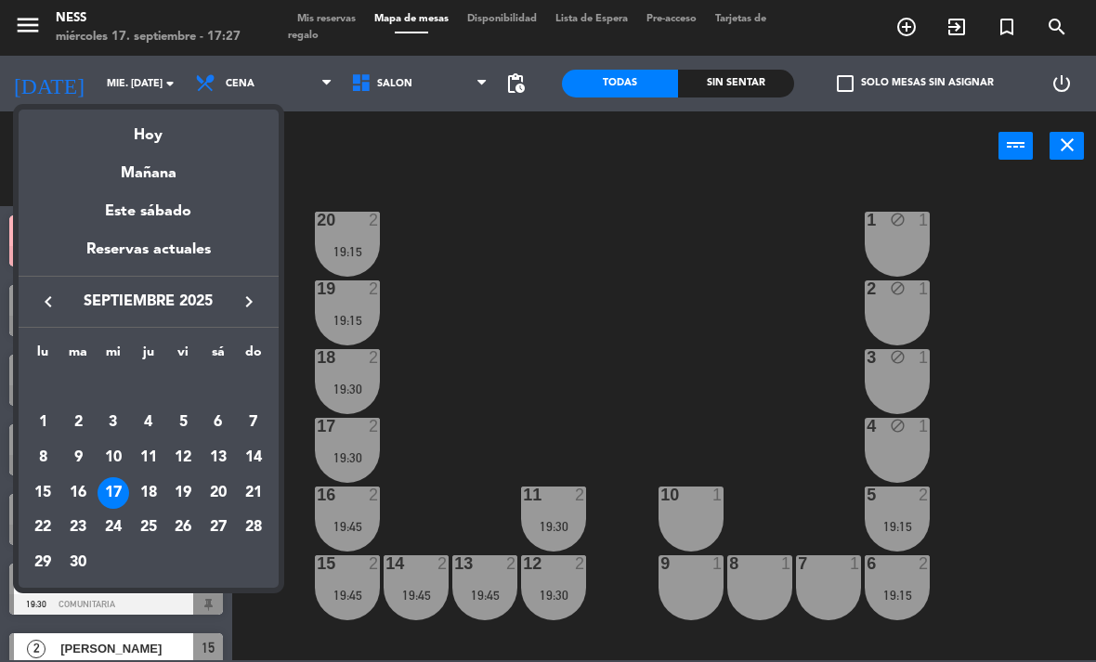
click at [170, 174] on div "Mañana" at bounding box center [149, 167] width 260 height 38
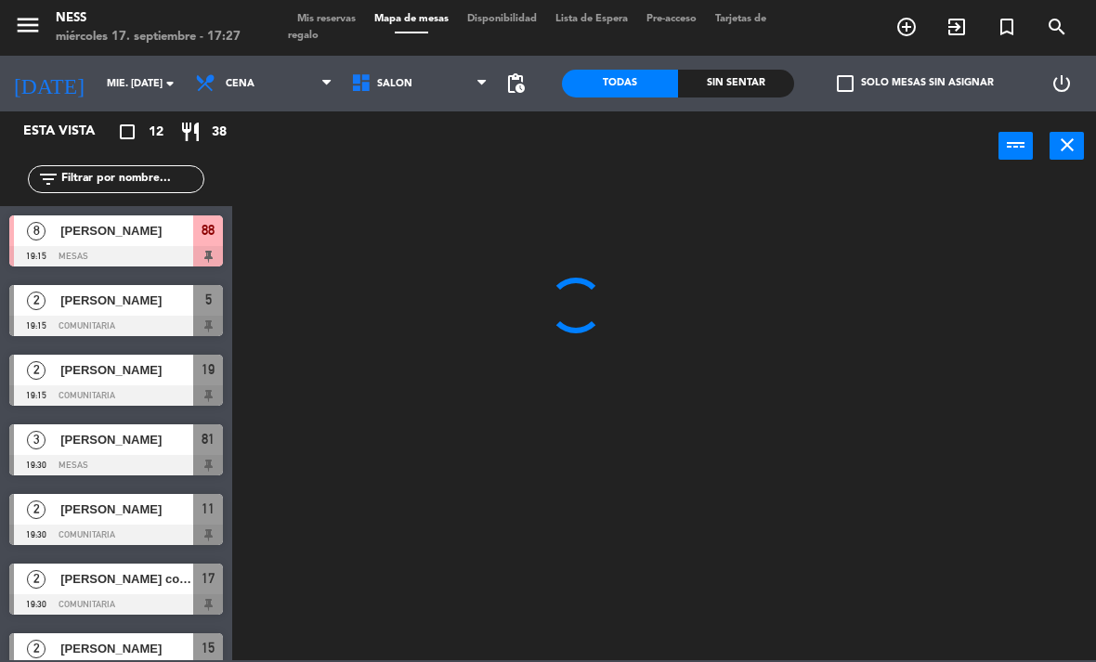
type input "[DEMOGRAPHIC_DATA] [DATE]"
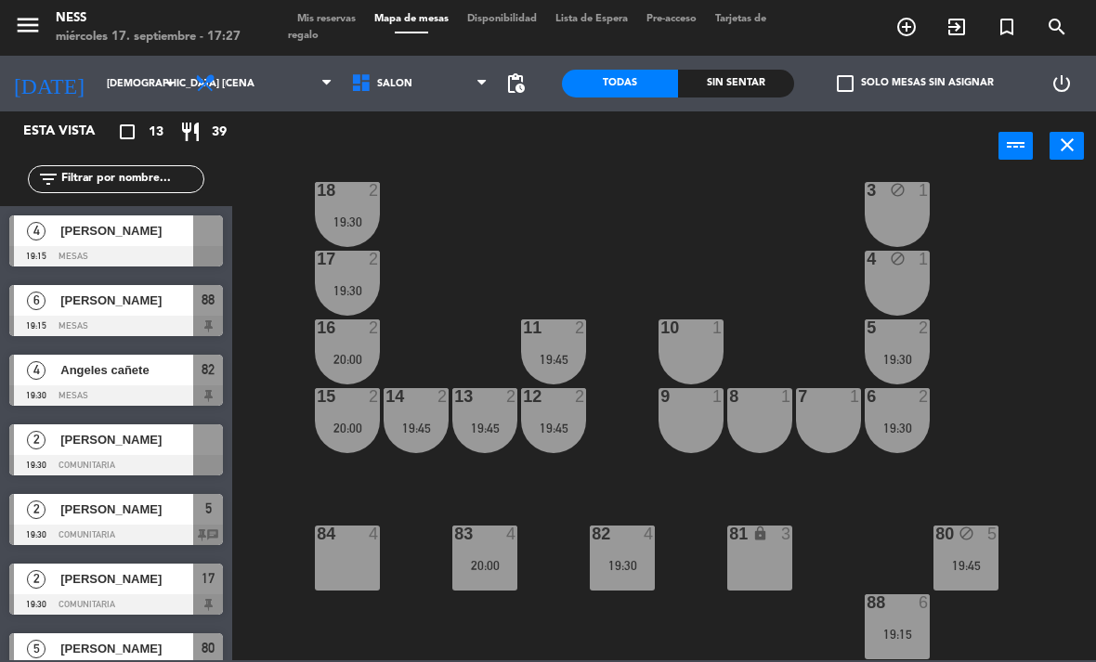
scroll to position [167, 0]
click at [320, 570] on div "84 4" at bounding box center [347, 558] width 65 height 65
click at [792, 261] on div "20 2 20:00 1 block 1 19 2 20:00 2 block 1 18 2 19:30 3 block 1 17 2 19:30 4 blo…" at bounding box center [669, 419] width 853 height 481
click at [1081, 437] on div "20 2 20:00 1 block 1 19 2 20:00 2 block 1 18 2 19:30 3 block 1 17 2 19:30 4 blo…" at bounding box center [669, 419] width 853 height 481
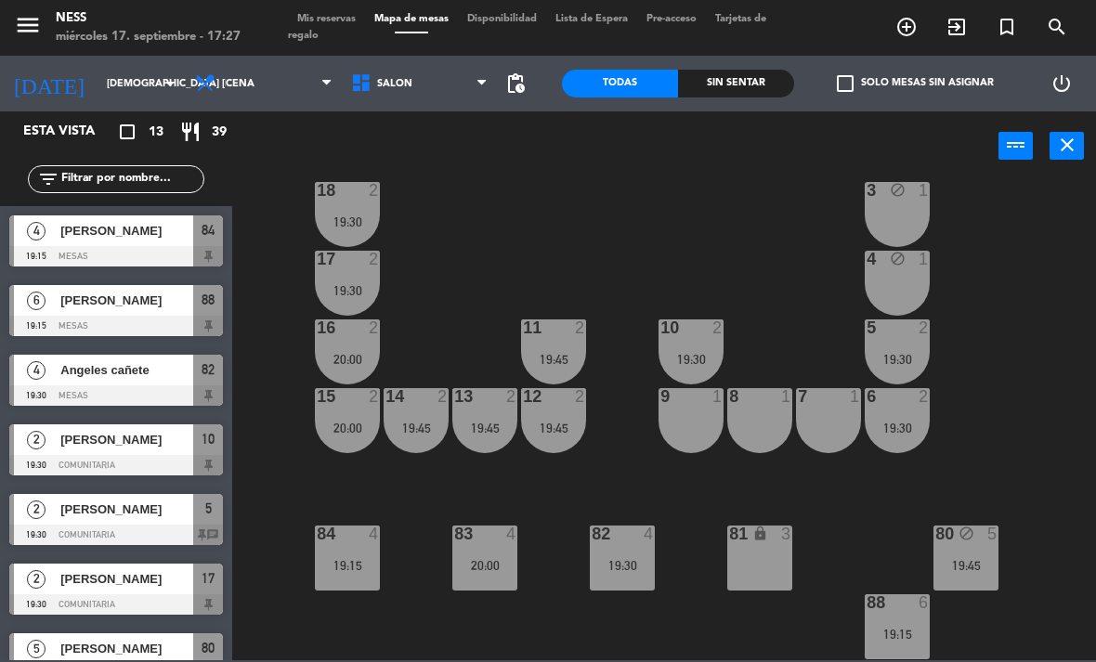
click at [753, 573] on div "81 lock 3" at bounding box center [759, 558] width 65 height 65
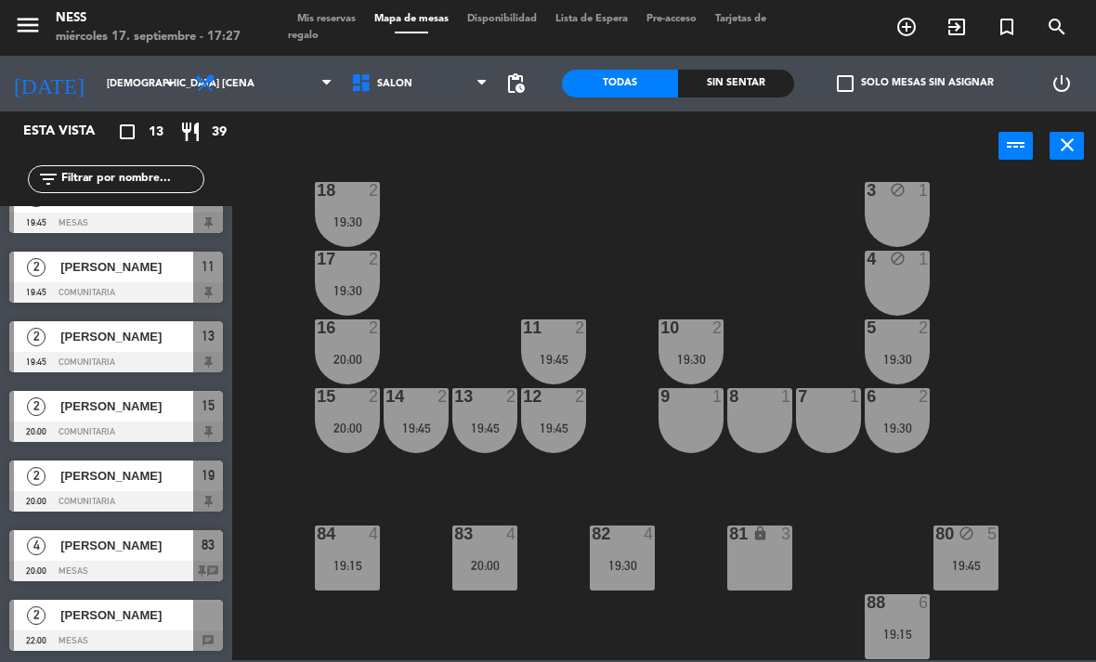
scroll to position [167, 0]
click at [341, 15] on span "Mis reservas" at bounding box center [326, 19] width 77 height 10
